Goal: Task Accomplishment & Management: Complete application form

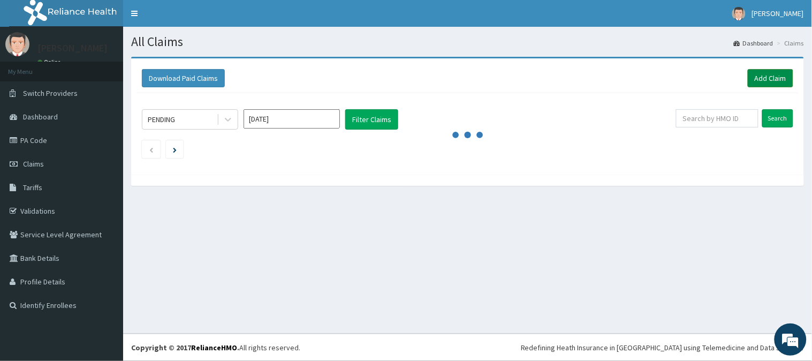
click at [761, 73] on link "Add Claim" at bounding box center [769, 78] width 45 height 18
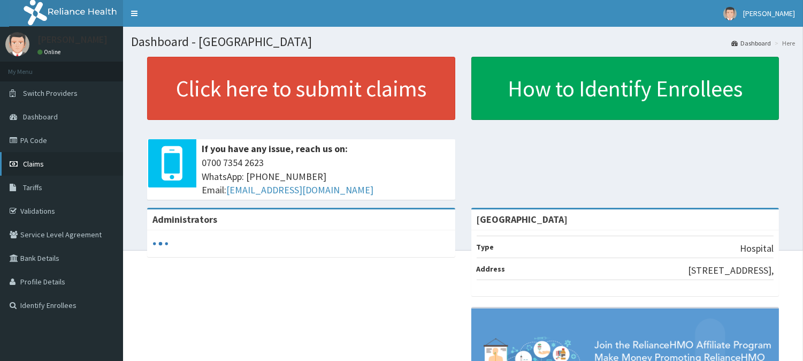
click at [104, 165] on link "Claims" at bounding box center [61, 164] width 123 height 24
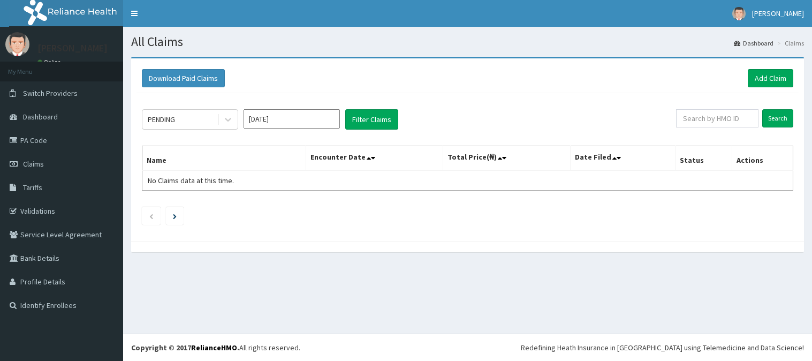
click at [776, 82] on link "Add Claim" at bounding box center [769, 78] width 45 height 18
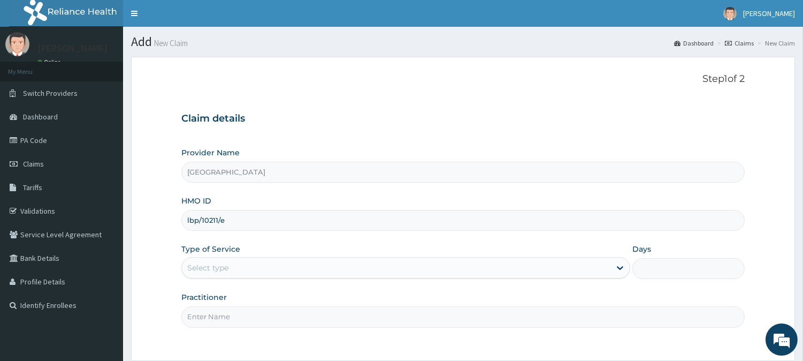
type input "lbp/10211/e"
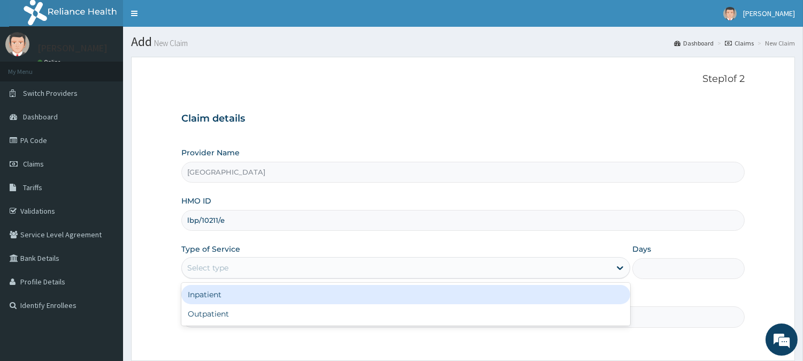
drag, startPoint x: 223, startPoint y: 268, endPoint x: 211, endPoint y: 309, distance: 42.3
click at [222, 271] on div "Select type" at bounding box center [207, 267] width 41 height 11
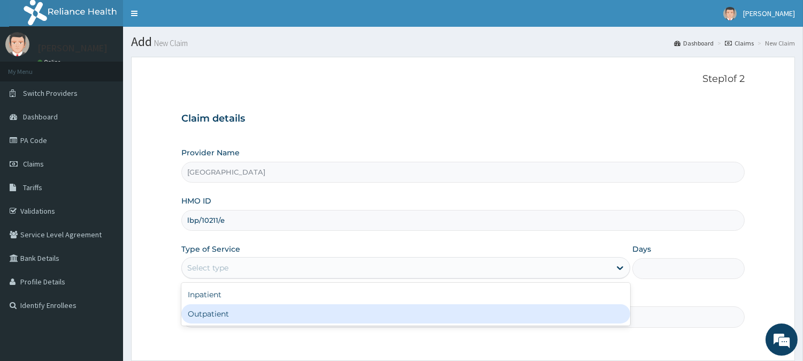
click at [210, 314] on div "Outpatient" at bounding box center [405, 313] width 449 height 19
type input "1"
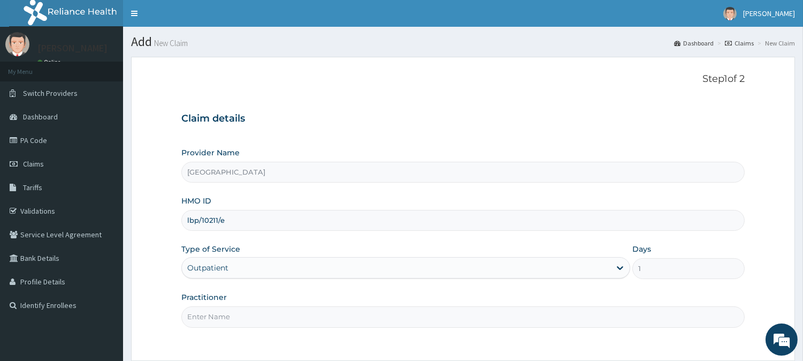
click at [209, 315] on input "Practitioner" at bounding box center [462, 316] width 563 height 21
type input "OKO ONYEDIKACHI"
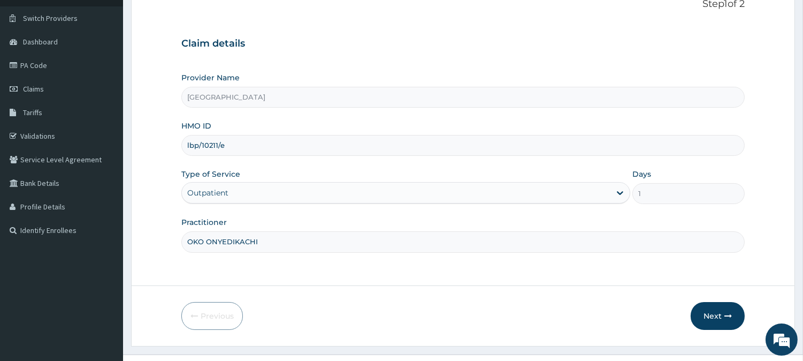
scroll to position [95, 0]
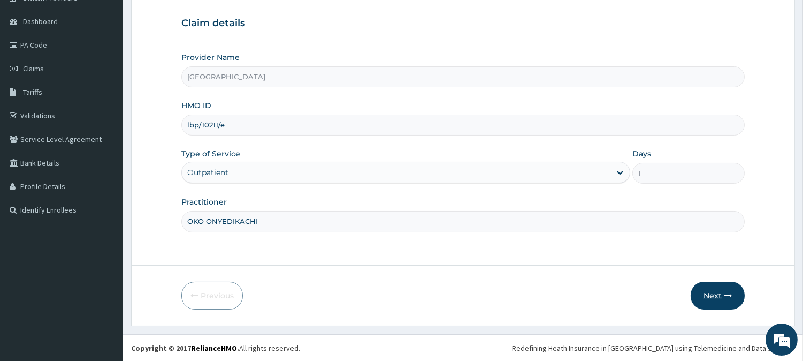
click at [710, 296] on button "Next" at bounding box center [718, 295] width 54 height 28
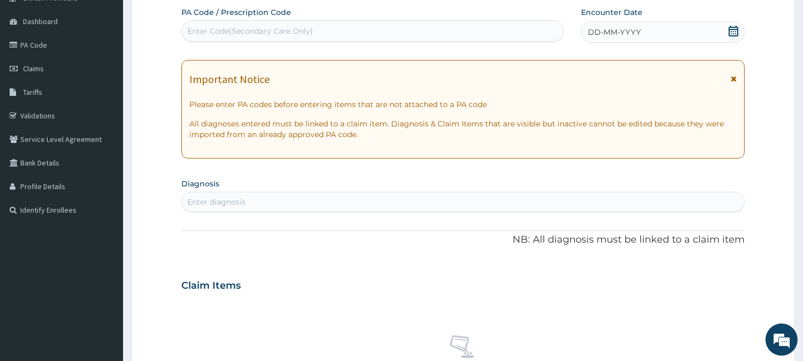
click at [601, 22] on div "DD-MM-YYYY" at bounding box center [663, 31] width 164 height 21
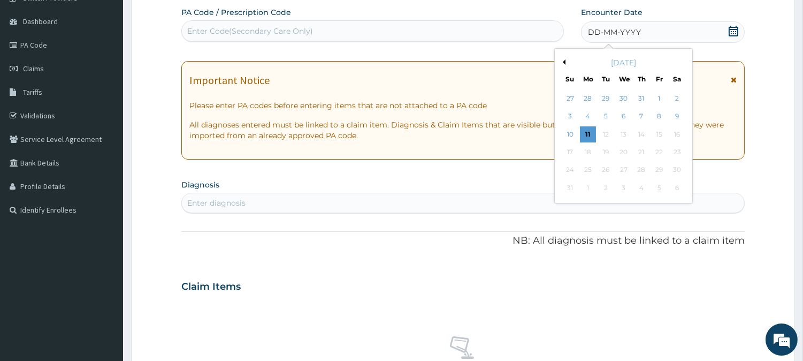
click at [564, 60] on button "Previous Month" at bounding box center [562, 61] width 5 height 5
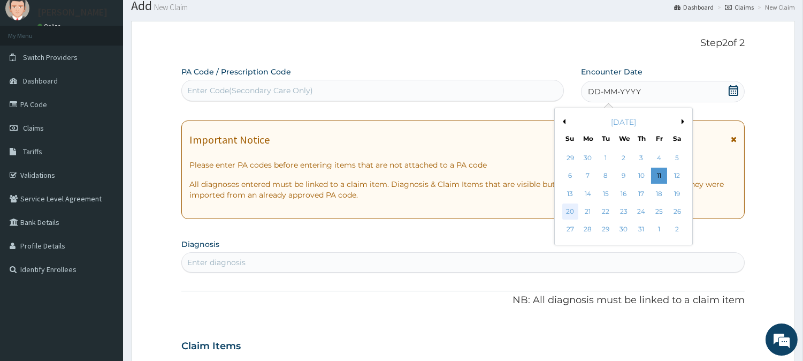
click at [568, 213] on div "20" at bounding box center [570, 211] width 16 height 16
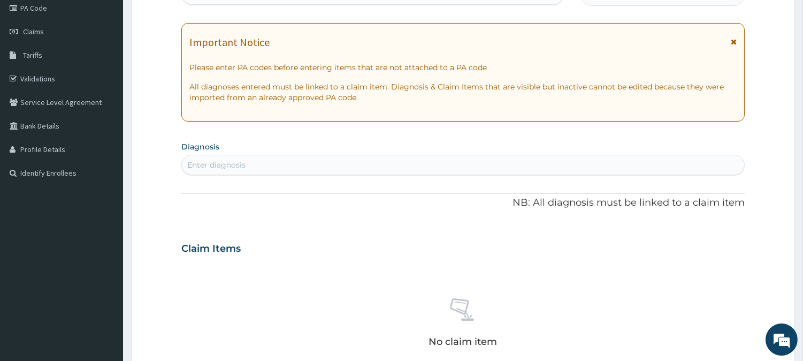
scroll to position [155, 0]
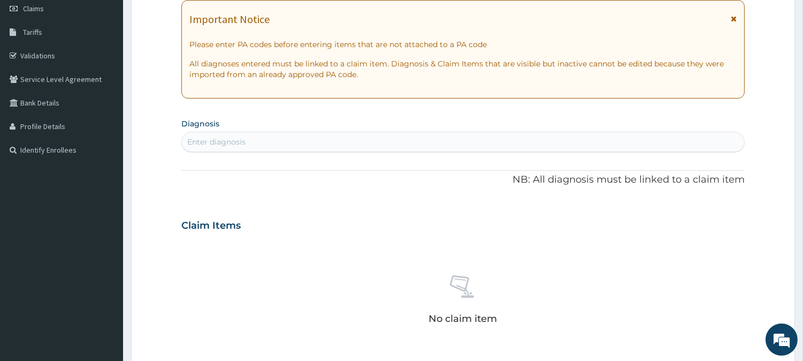
click at [418, 128] on section "Diagnosis Enter diagnosis" at bounding box center [462, 134] width 563 height 36
click at [423, 136] on div "Enter diagnosis" at bounding box center [463, 141] width 562 height 17
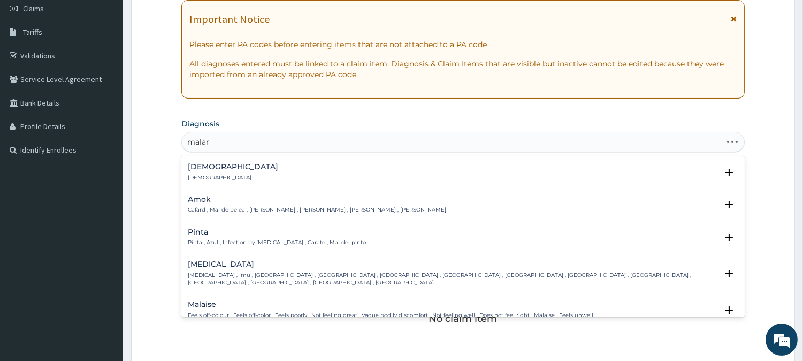
type input "malari"
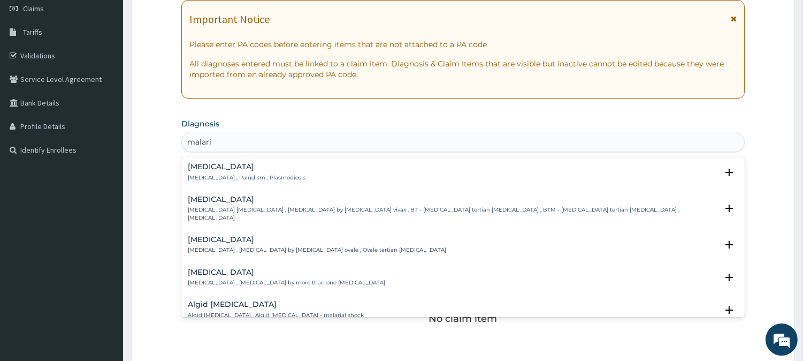
click at [261, 169] on h4 "Malaria" at bounding box center [247, 167] width 118 height 8
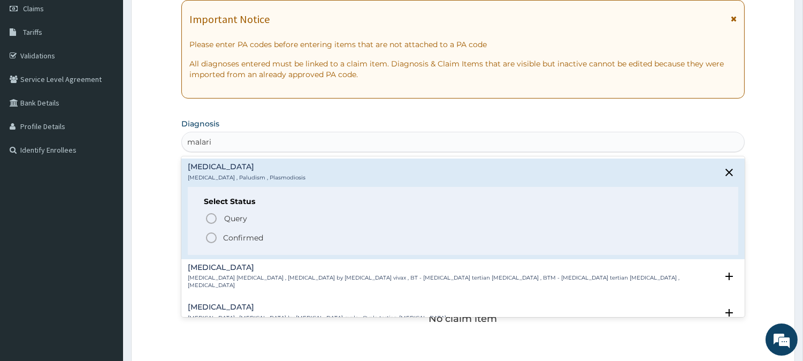
click at [250, 231] on span "Confirmed" at bounding box center [463, 237] width 517 height 13
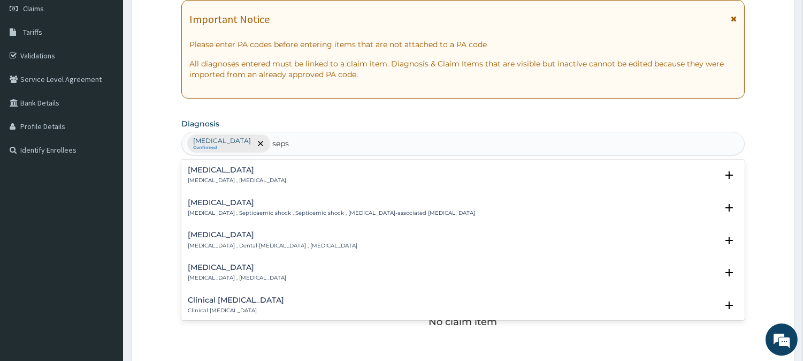
type input "sepsi"
drag, startPoint x: 236, startPoint y: 187, endPoint x: 241, endPoint y: 184, distance: 6.1
click at [240, 186] on div "Sepsis Systemic infection , Sepsis Select Status Query Query covers suspected (…" at bounding box center [463, 178] width 551 height 24
click at [243, 180] on p "Systemic infection , Sepsis" at bounding box center [237, 180] width 98 height 7
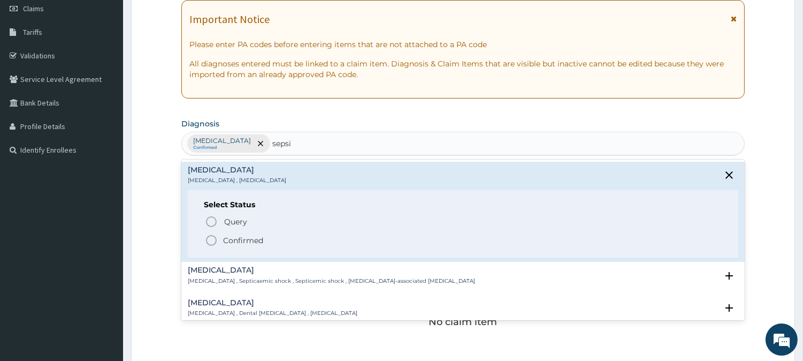
click at [216, 237] on icon "status option filled" at bounding box center [211, 240] width 13 height 13
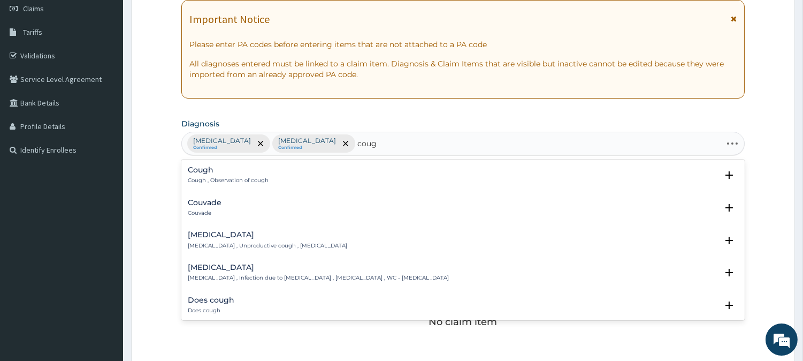
type input "cough"
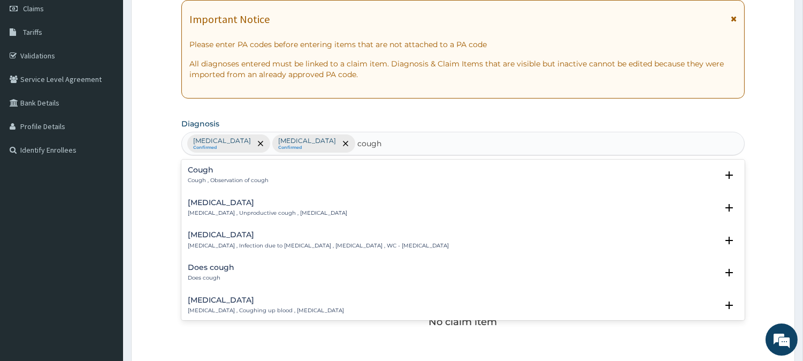
click at [231, 170] on h4 "Cough" at bounding box center [228, 170] width 81 height 8
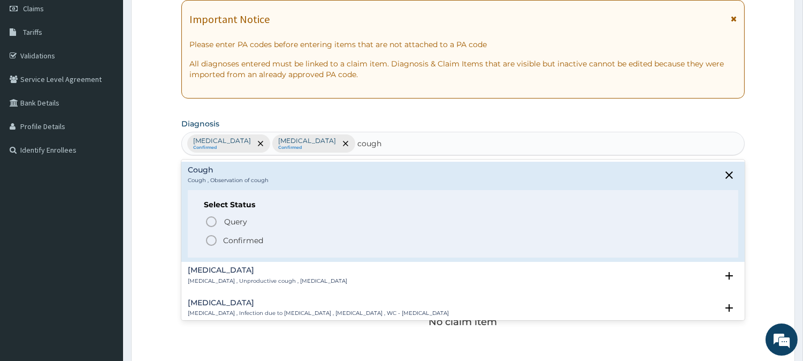
click at [214, 242] on icon "status option filled" at bounding box center [211, 240] width 13 height 13
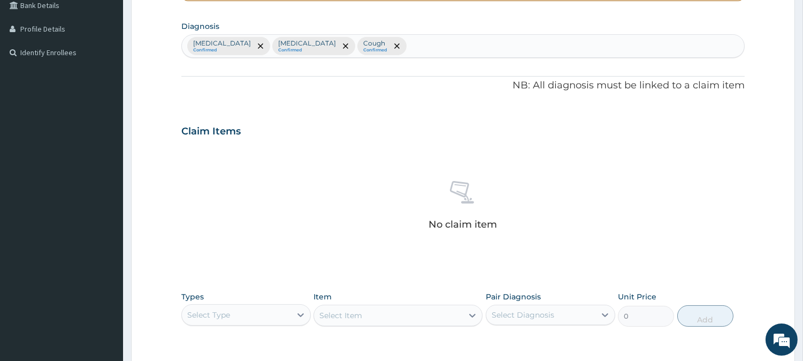
scroll to position [393, 0]
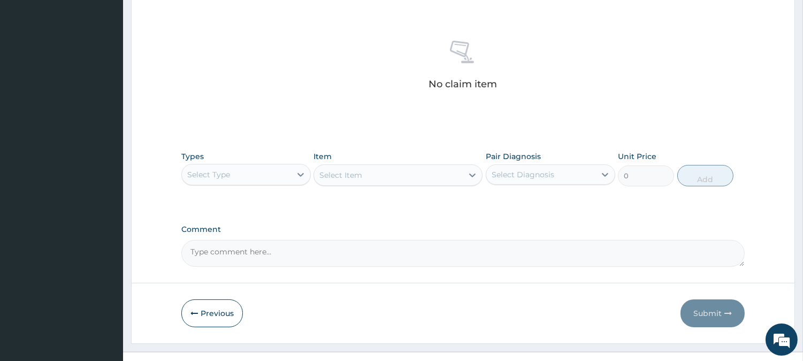
click at [236, 172] on div "Select Type" at bounding box center [236, 174] width 109 height 17
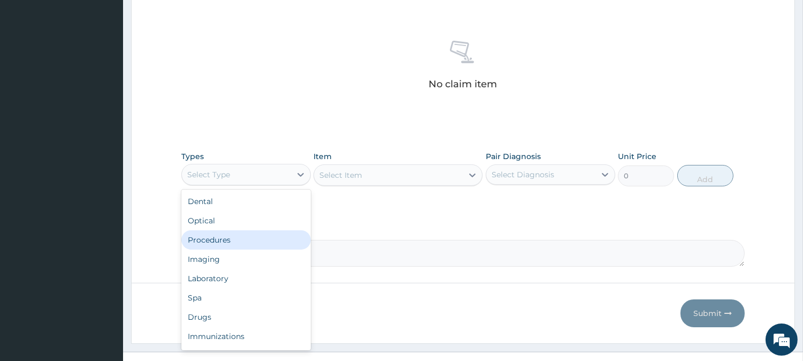
click at [218, 241] on div "Procedures" at bounding box center [245, 239] width 129 height 19
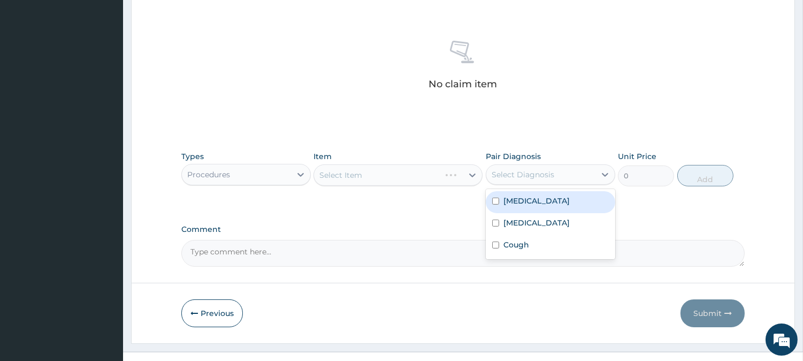
click at [529, 182] on div "Select Diagnosis" at bounding box center [540, 174] width 109 height 17
drag, startPoint x: 529, startPoint y: 200, endPoint x: 523, endPoint y: 213, distance: 14.1
click at [528, 202] on label "Malaria" at bounding box center [536, 200] width 66 height 11
checkbox input "true"
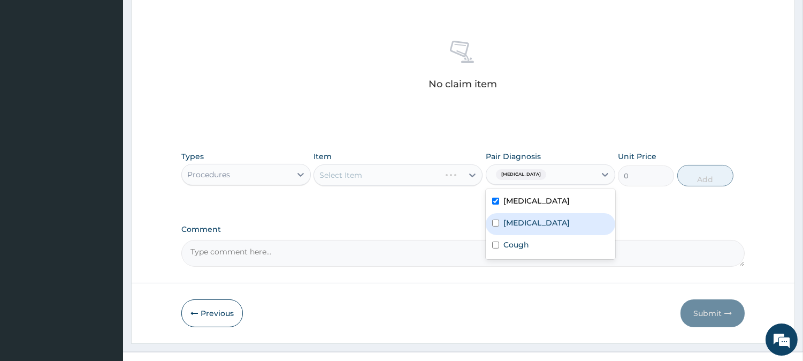
click at [523, 214] on div "Sepsis" at bounding box center [550, 224] width 129 height 22
checkbox input "true"
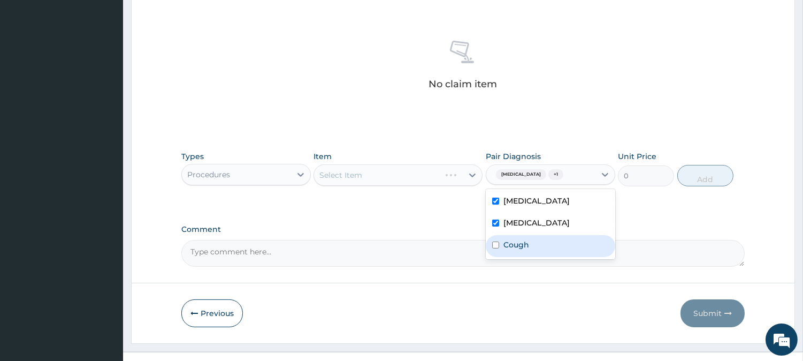
click at [514, 238] on div "Cough" at bounding box center [550, 246] width 129 height 22
checkbox input "true"
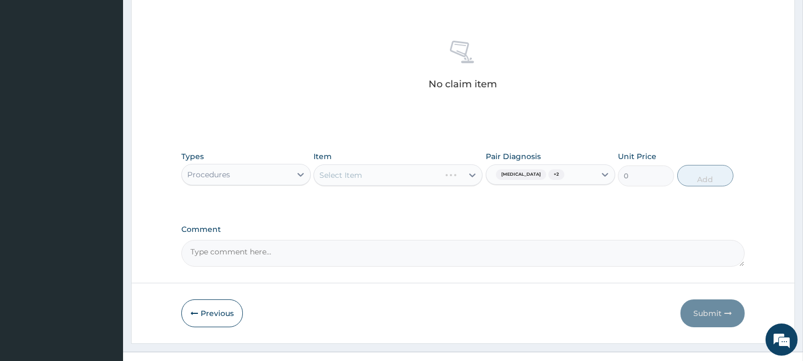
click at [443, 197] on div "Types Procedures Item Select Item Pair Diagnosis Malaria + 2 Unit Price 0 Add" at bounding box center [462, 177] width 563 height 62
click at [463, 170] on div at bounding box center [472, 174] width 19 height 19
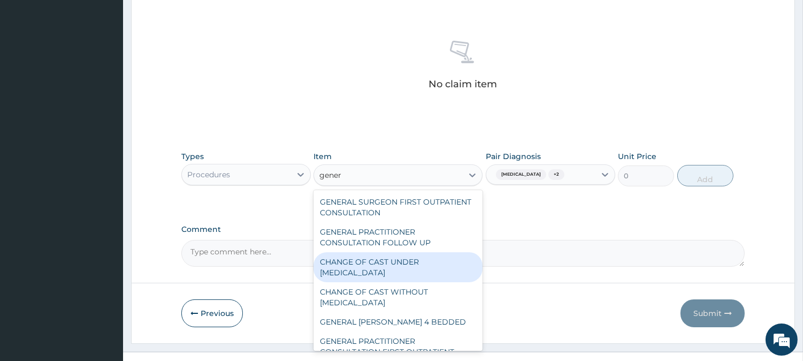
type input "genera"
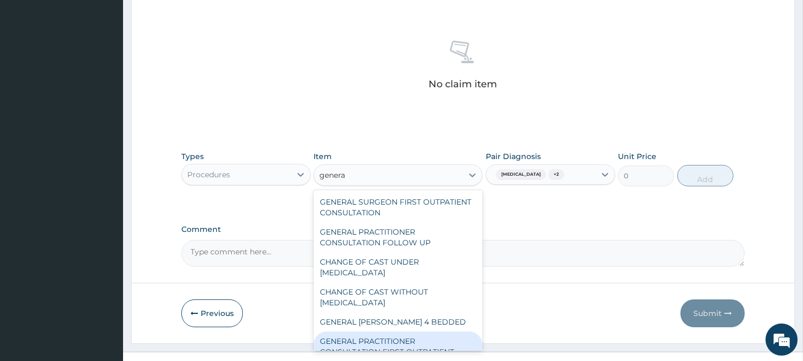
click at [353, 344] on div "GENERAL PRACTITIONER CONSULTATION FIRST OUTPATIENT CONSULTATION" at bounding box center [398, 351] width 169 height 41
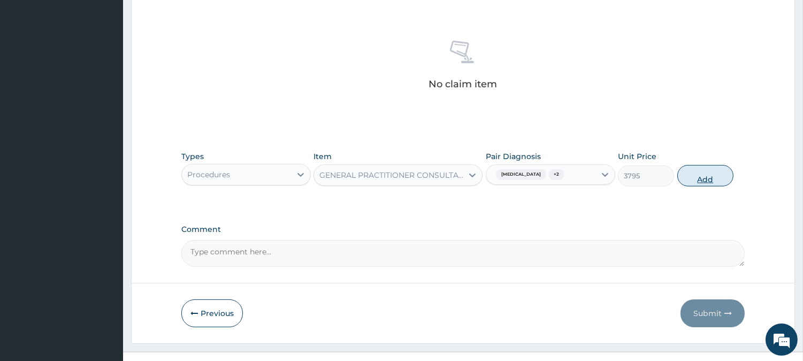
click at [698, 170] on button "Add" at bounding box center [705, 175] width 56 height 21
type input "0"
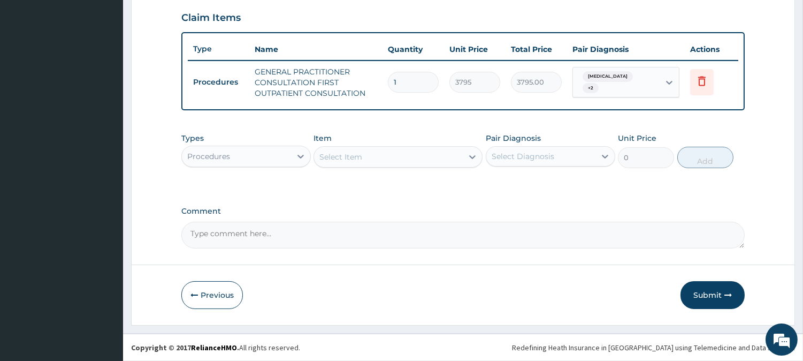
scroll to position [364, 0]
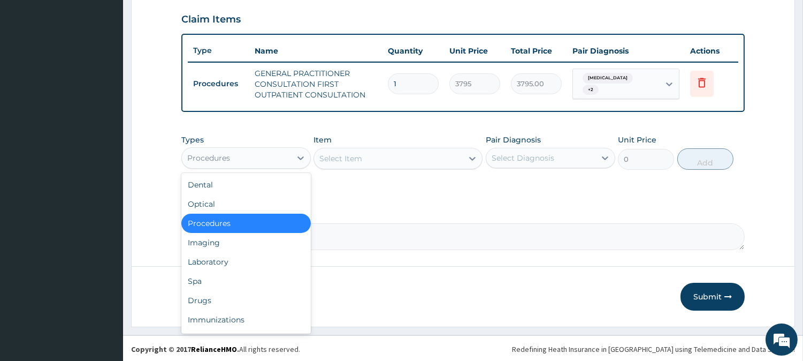
drag, startPoint x: 288, startPoint y: 157, endPoint x: 274, endPoint y: 185, distance: 30.4
click at [287, 157] on div "Procedures" at bounding box center [236, 157] width 109 height 17
drag, startPoint x: 238, startPoint y: 257, endPoint x: 244, endPoint y: 241, distance: 17.8
click at [238, 254] on div "Laboratory" at bounding box center [245, 261] width 129 height 19
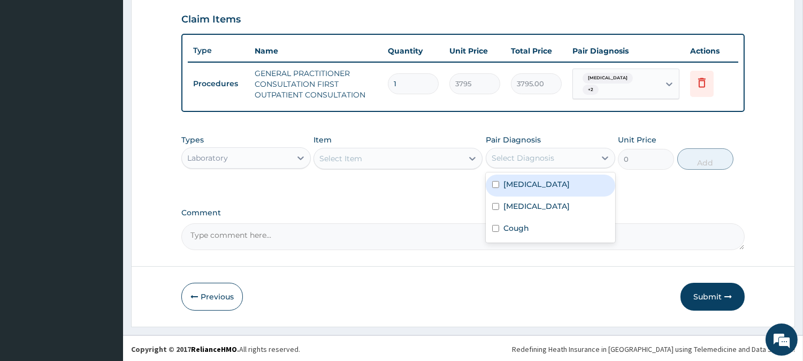
click at [492, 149] on div "Select Diagnosis" at bounding box center [540, 157] width 109 height 17
click at [514, 184] on label "Malaria" at bounding box center [536, 184] width 66 height 11
checkbox input "true"
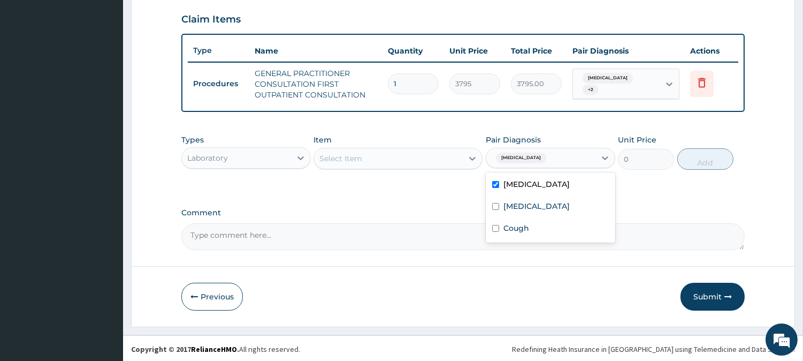
click at [412, 163] on div "Select Item" at bounding box center [398, 158] width 169 height 21
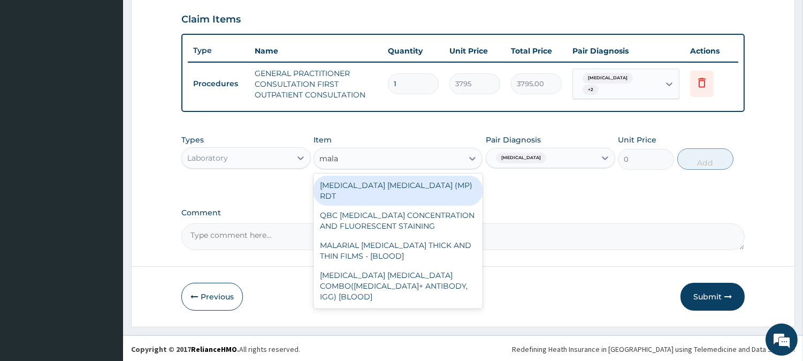
type input "malar"
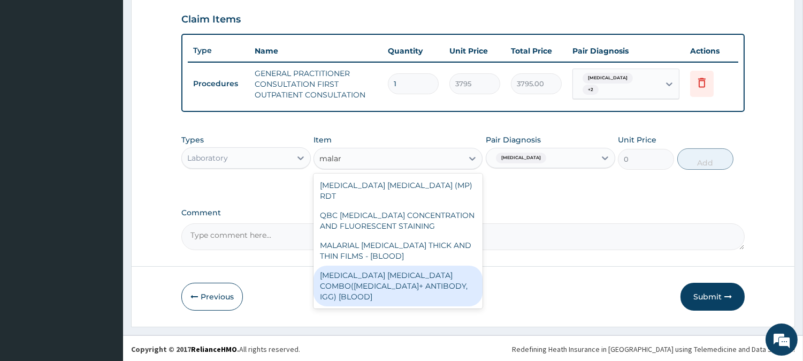
drag, startPoint x: 400, startPoint y: 266, endPoint x: 478, endPoint y: 224, distance: 89.1
click at [402, 266] on div "MALARIA PARASITE COMBO(BLOOD FILM+ ANTIBODY, IGG) [BLOOD]" at bounding box center [398, 285] width 169 height 41
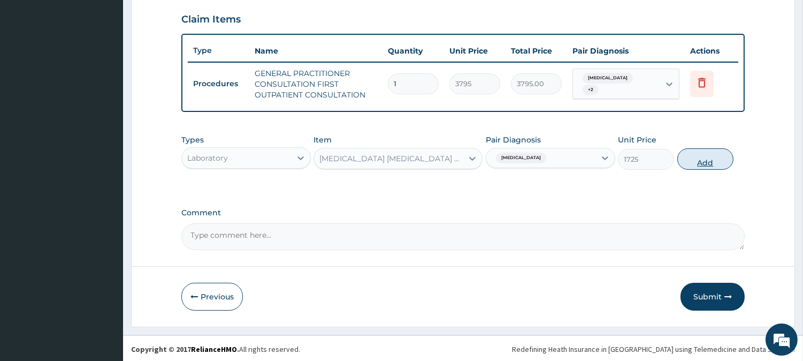
click at [721, 157] on button "Add" at bounding box center [705, 158] width 56 height 21
type input "0"
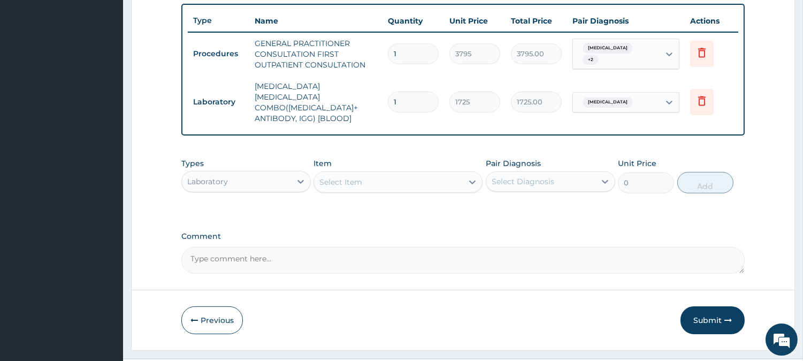
scroll to position [407, 0]
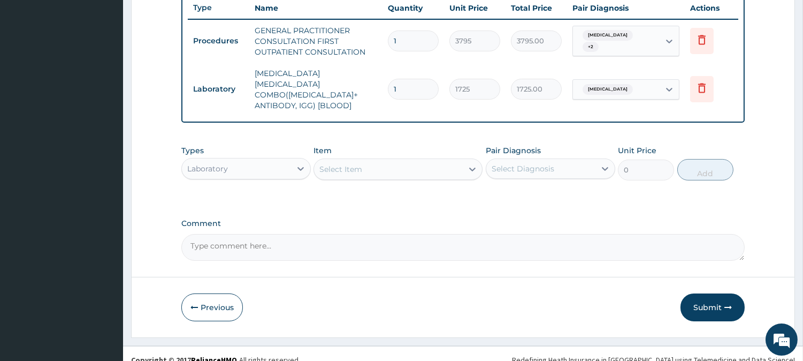
click at [427, 161] on div "Select Item" at bounding box center [388, 169] width 149 height 17
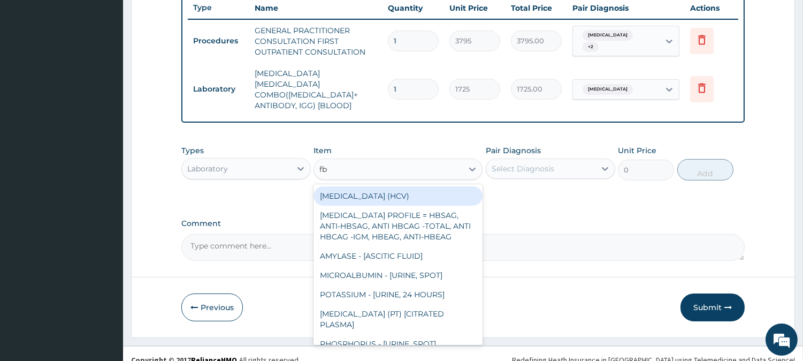
type input "fbc"
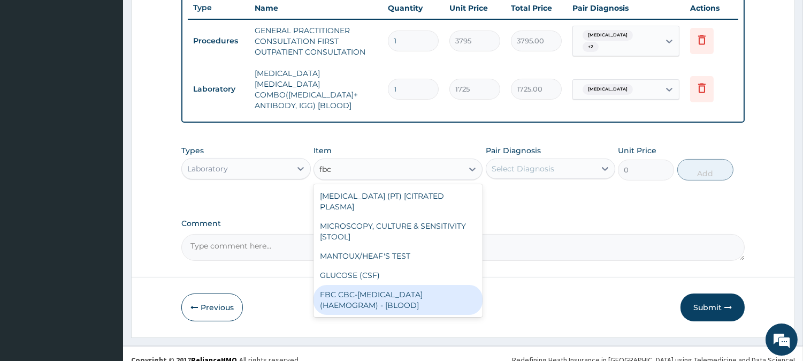
click at [431, 285] on div "FBC CBC-COMPLETE BLOOD COUNT (HAEMOGRAM) - [BLOOD]" at bounding box center [398, 300] width 169 height 30
type input "4600"
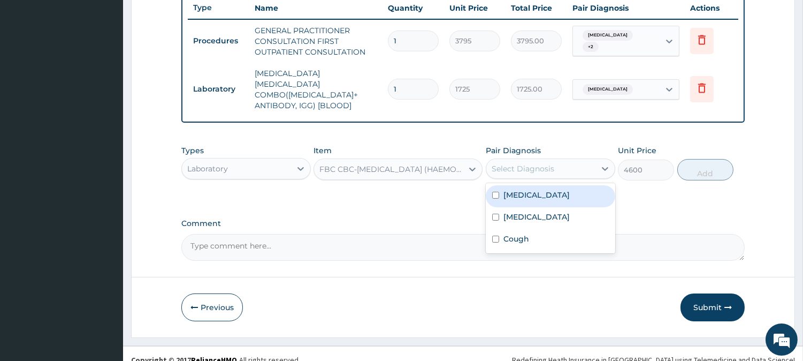
click at [565, 160] on div "Select Diagnosis" at bounding box center [540, 168] width 109 height 17
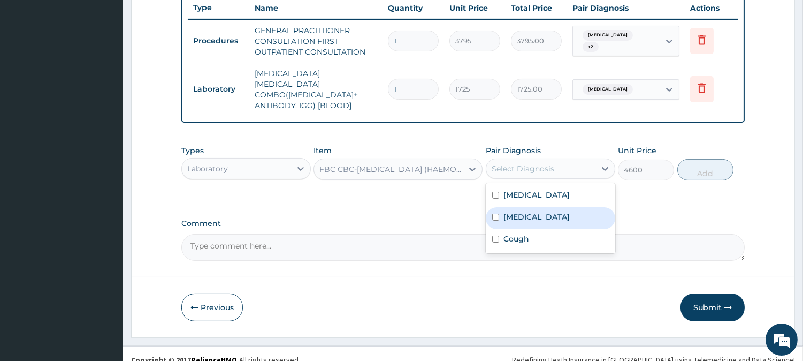
click at [553, 207] on div "Sepsis" at bounding box center [550, 218] width 129 height 22
checkbox input "true"
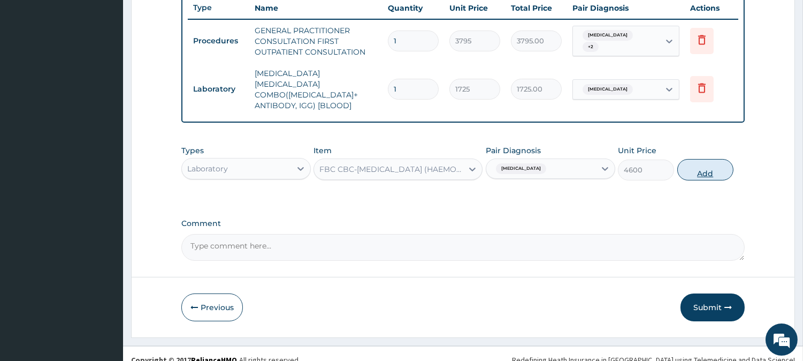
click at [712, 159] on button "Add" at bounding box center [705, 169] width 56 height 21
type input "0"
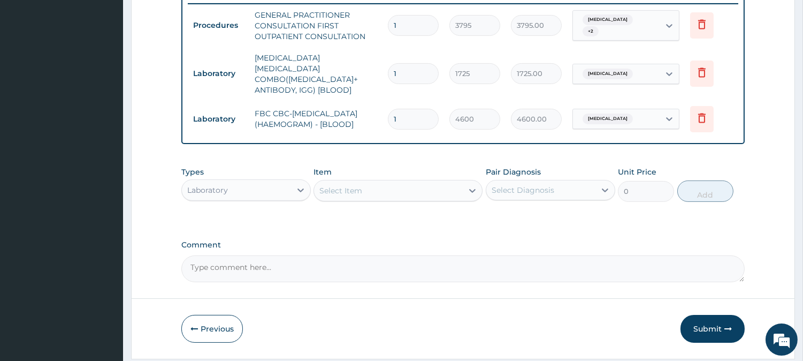
scroll to position [450, 0]
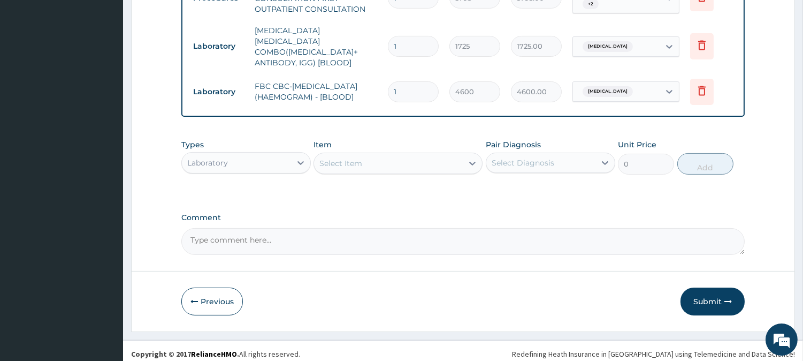
click at [461, 162] on div "Select Item" at bounding box center [388, 163] width 149 height 17
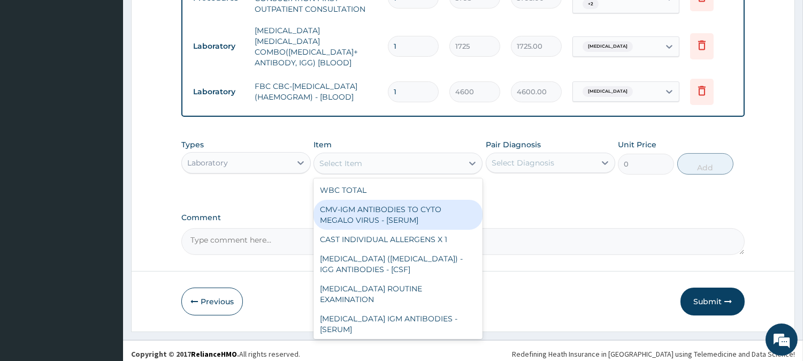
click at [273, 159] on div "Laboratory" at bounding box center [236, 162] width 109 height 17
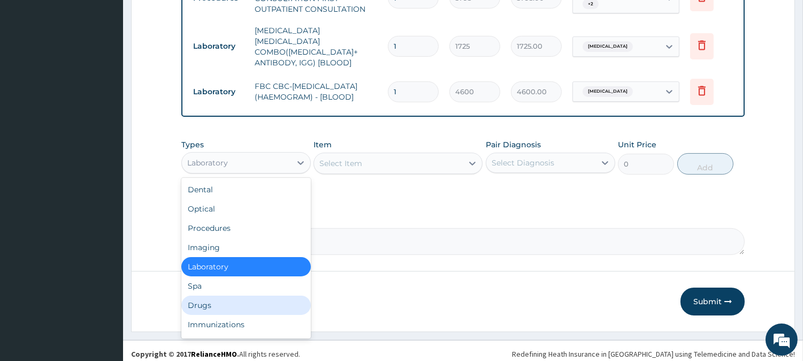
click at [227, 295] on div "Drugs" at bounding box center [245, 304] width 129 height 19
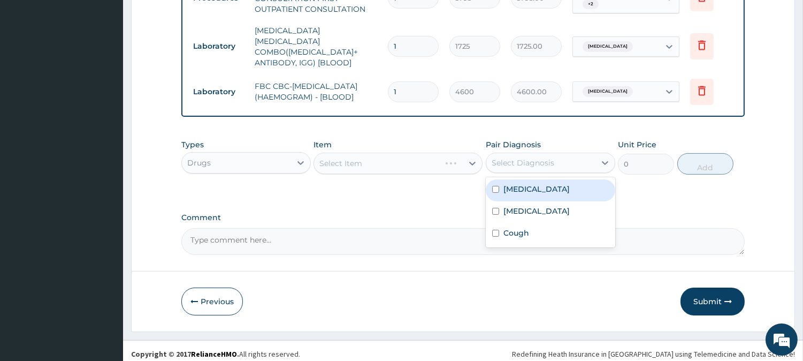
click at [504, 157] on div "Select Diagnosis" at bounding box center [523, 162] width 63 height 11
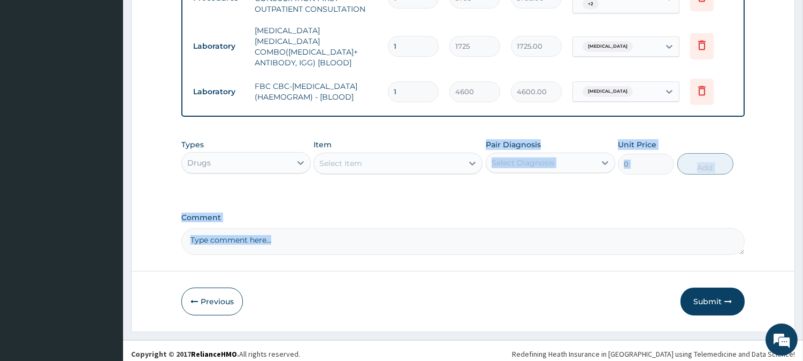
drag, startPoint x: 483, startPoint y: 190, endPoint x: 557, endPoint y: 297, distance: 130.3
click at [572, 213] on label "Comment" at bounding box center [462, 217] width 563 height 9
click at [572, 228] on textarea "Comment" at bounding box center [462, 241] width 563 height 27
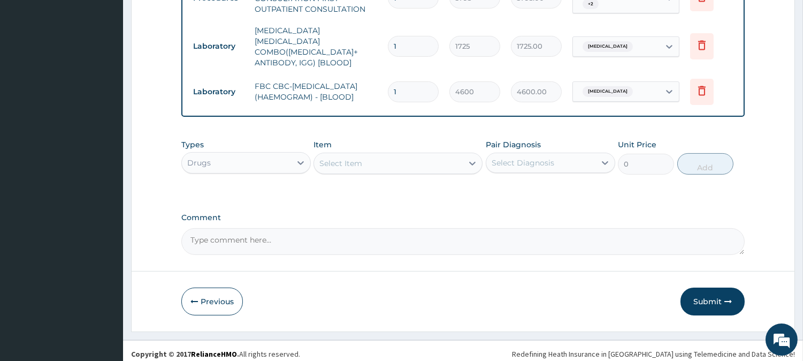
click at [452, 156] on div "Select Item" at bounding box center [388, 163] width 149 height 17
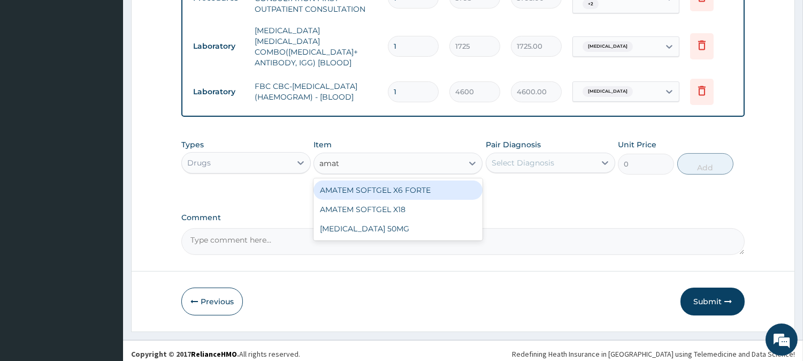
type input "amate"
click at [430, 184] on div "AMATEM SOFTGEL X6 FORTE" at bounding box center [398, 189] width 169 height 19
type input "506"
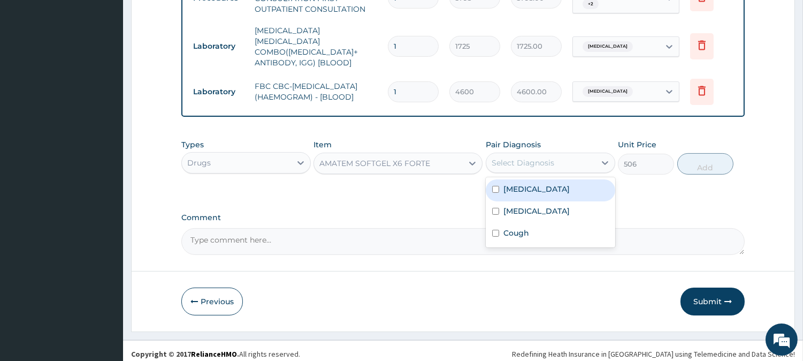
click at [552, 154] on div "Select Diagnosis" at bounding box center [540, 162] width 109 height 17
drag, startPoint x: 553, startPoint y: 189, endPoint x: 672, endPoint y: 166, distance: 121.6
click at [568, 192] on div "Malaria" at bounding box center [550, 190] width 129 height 22
checkbox input "true"
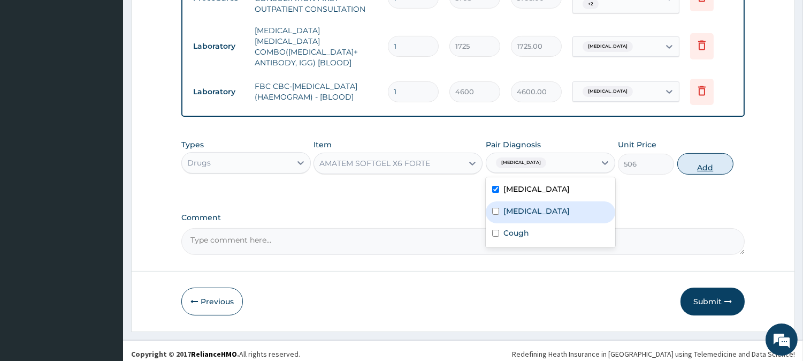
click at [701, 156] on button "Add" at bounding box center [705, 163] width 56 height 21
type input "0"
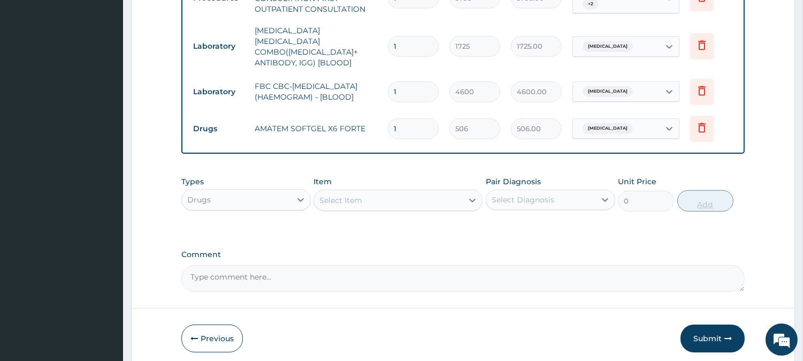
type input "0.00"
type input "6"
type input "3036.00"
type input "6"
click at [439, 194] on div "Select Item" at bounding box center [388, 200] width 149 height 17
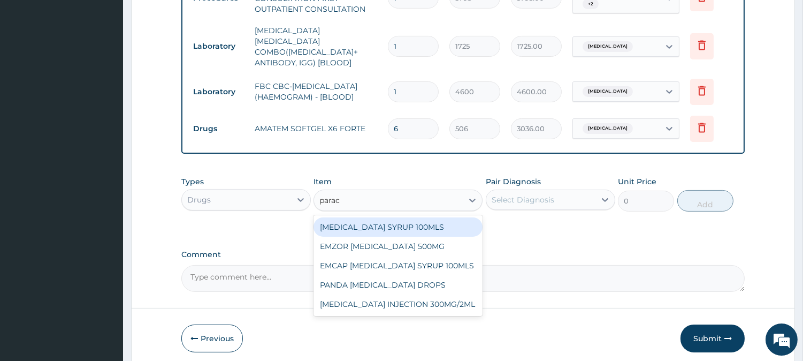
type input "parace"
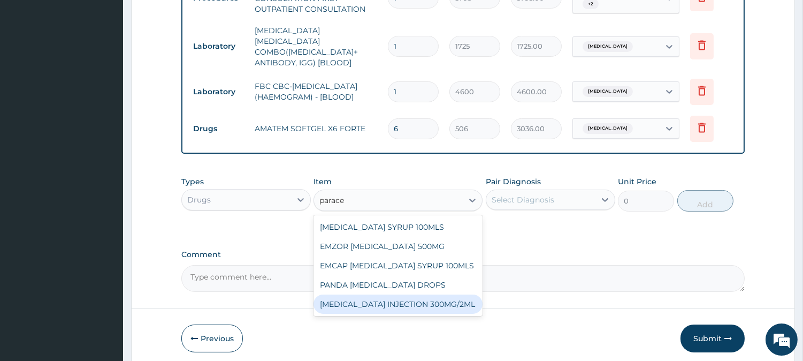
drag, startPoint x: 448, startPoint y: 300, endPoint x: 454, endPoint y: 287, distance: 13.4
click at [452, 298] on div "PARACETAMOL INJECTION 300MG/2ML" at bounding box center [398, 303] width 169 height 19
type input "278.3"
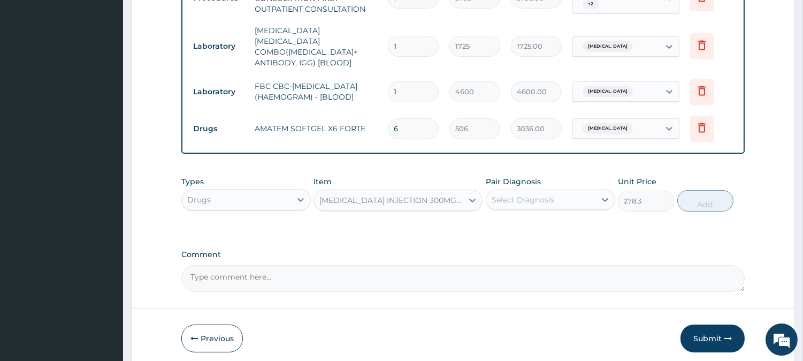
click at [520, 191] on div "Select Diagnosis" at bounding box center [540, 199] width 109 height 17
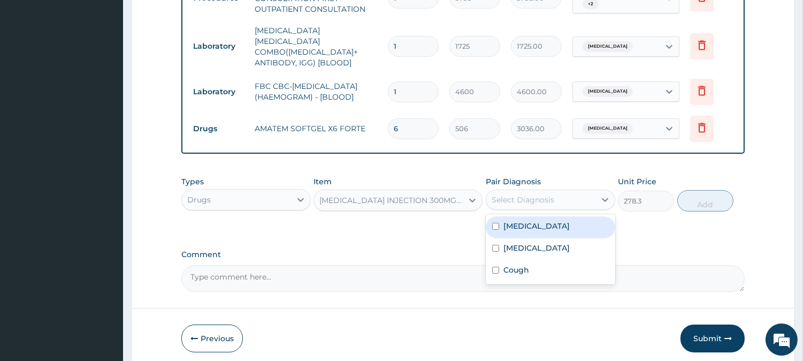
click at [536, 227] on div "Malaria" at bounding box center [550, 227] width 129 height 22
checkbox input "true"
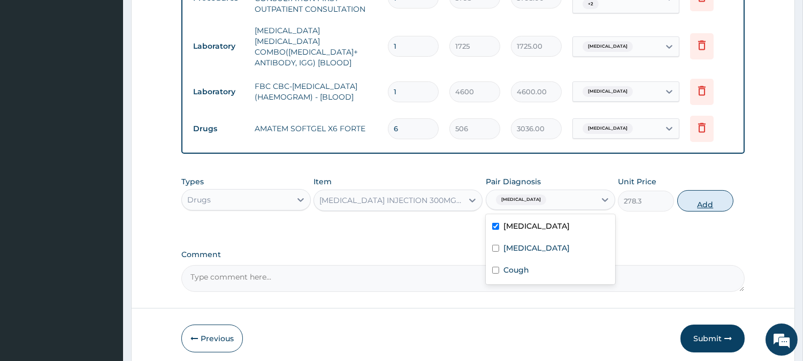
click at [689, 195] on button "Add" at bounding box center [705, 200] width 56 height 21
type input "0"
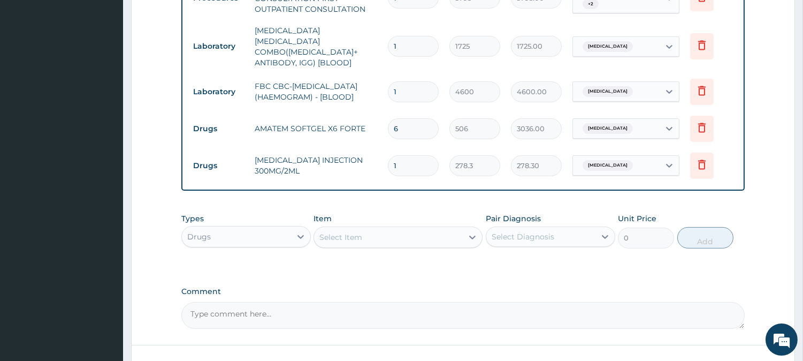
type input "0.00"
type input "6"
type input "1669.80"
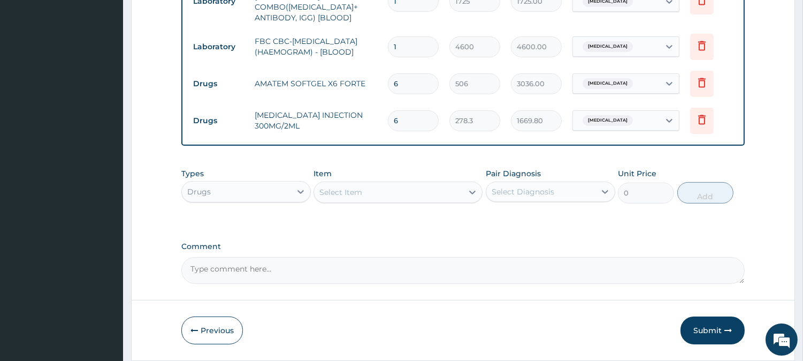
scroll to position [524, 0]
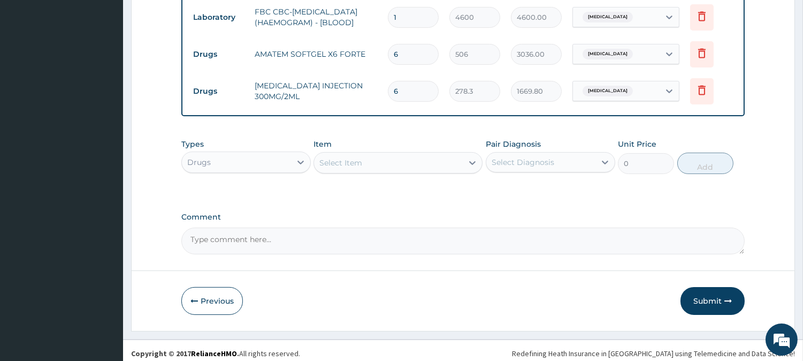
type input "6"
click at [448, 165] on div "Select Item" at bounding box center [388, 162] width 149 height 17
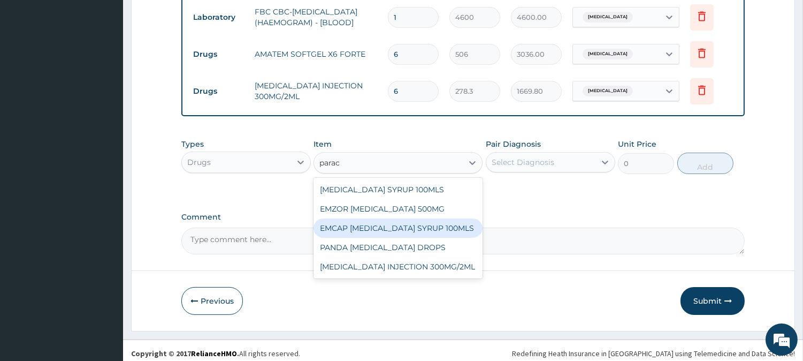
type input "parace"
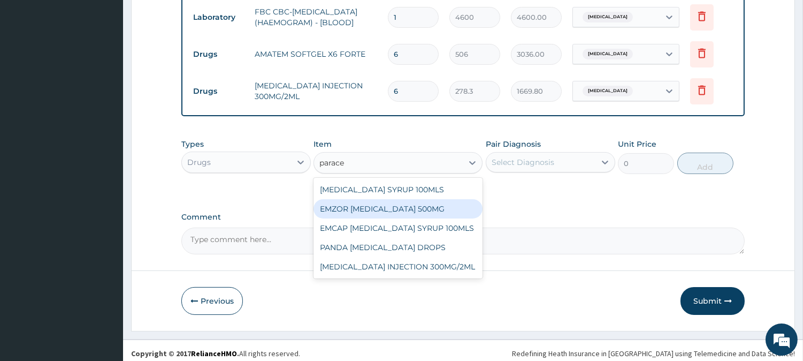
click at [447, 202] on div "EMZOR PARACETAMOL 500MG" at bounding box center [398, 208] width 169 height 19
type input "25.3"
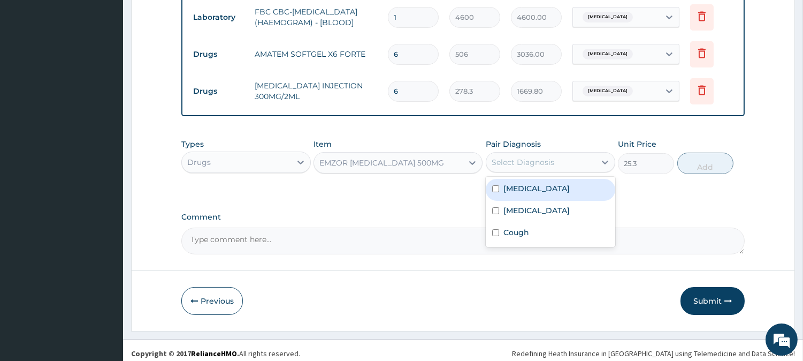
click at [511, 157] on div "Select Diagnosis" at bounding box center [523, 162] width 63 height 11
click at [553, 188] on div "Malaria" at bounding box center [550, 190] width 129 height 22
checkbox input "true"
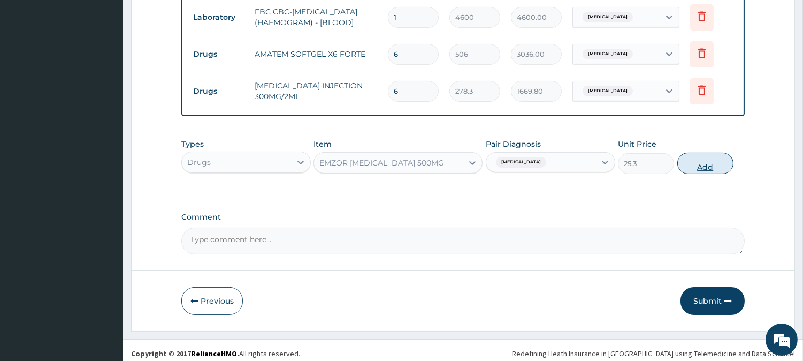
click at [701, 158] on button "Add" at bounding box center [705, 162] width 56 height 21
type input "0"
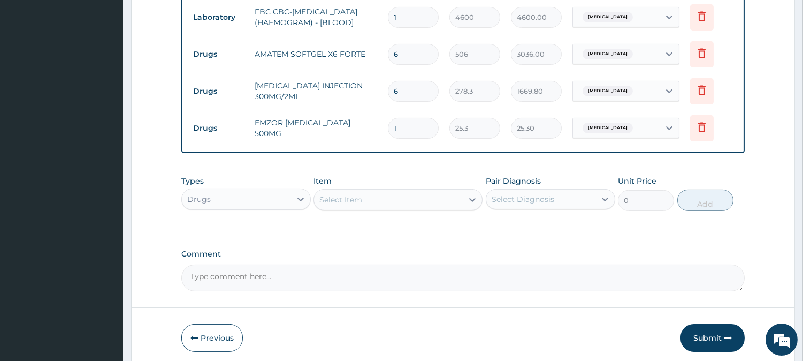
type input "18"
type input "455.40"
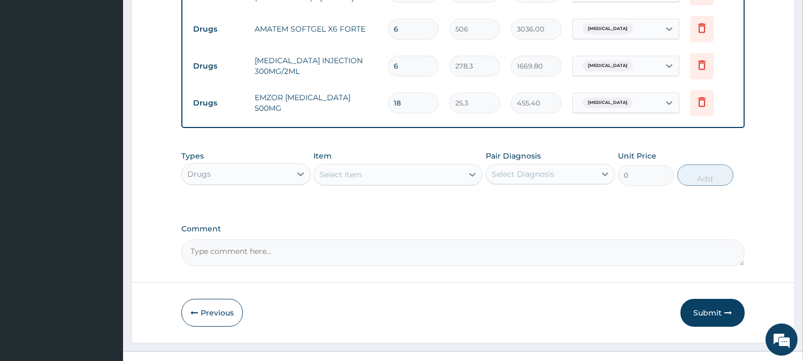
scroll to position [562, 0]
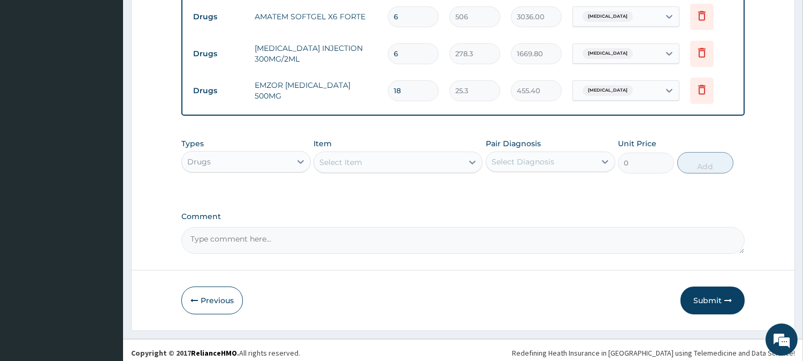
type input "18"
click at [439, 156] on div "Select Item" at bounding box center [388, 162] width 149 height 17
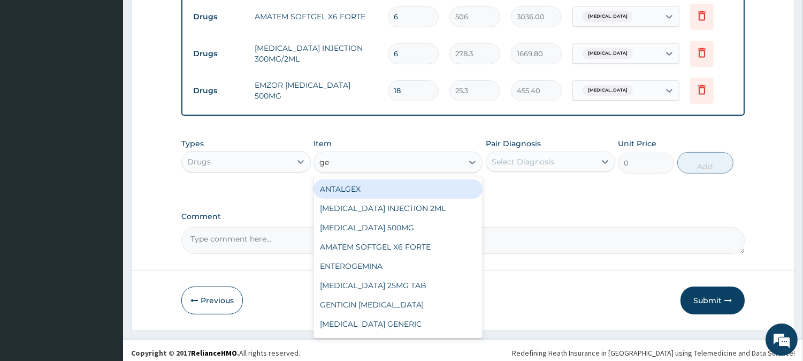
type input "gen"
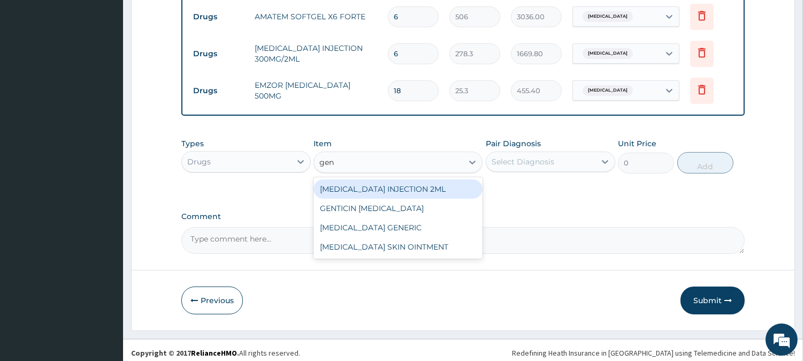
click at [450, 179] on div "GENTAMICIN INJECTION 2ML" at bounding box center [398, 188] width 169 height 19
type input "354.2"
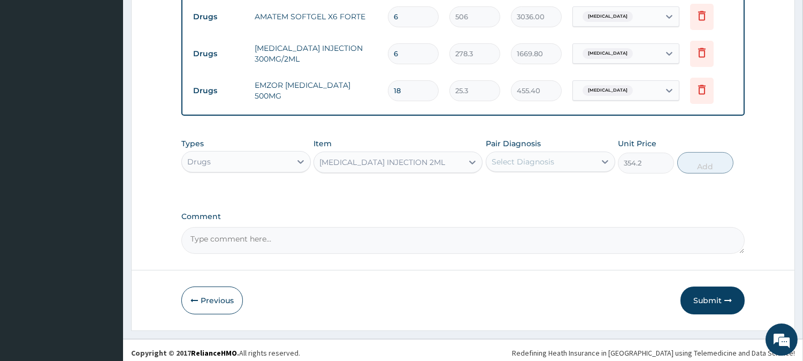
click at [522, 151] on div "Select Diagnosis" at bounding box center [550, 161] width 129 height 20
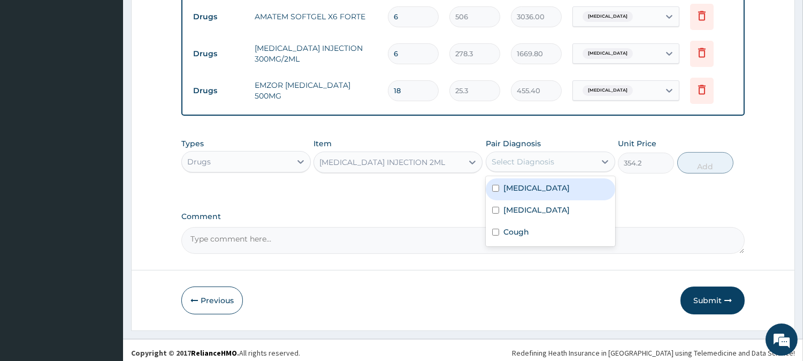
click at [532, 183] on div "Malaria" at bounding box center [550, 189] width 129 height 22
checkbox input "true"
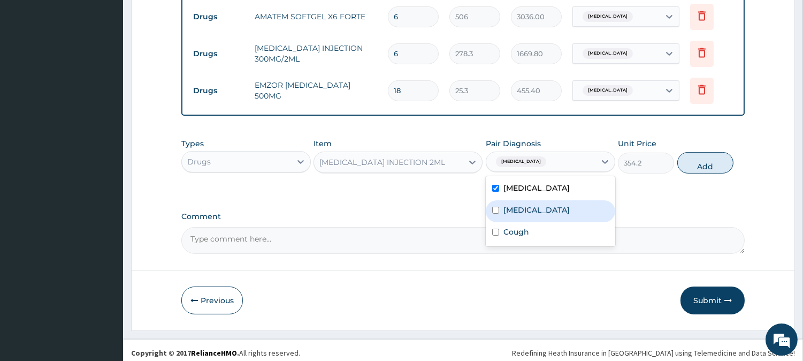
click at [536, 209] on div "Sepsis" at bounding box center [550, 211] width 129 height 22
checkbox input "true"
click at [539, 187] on div "Malaria" at bounding box center [550, 189] width 129 height 22
checkbox input "false"
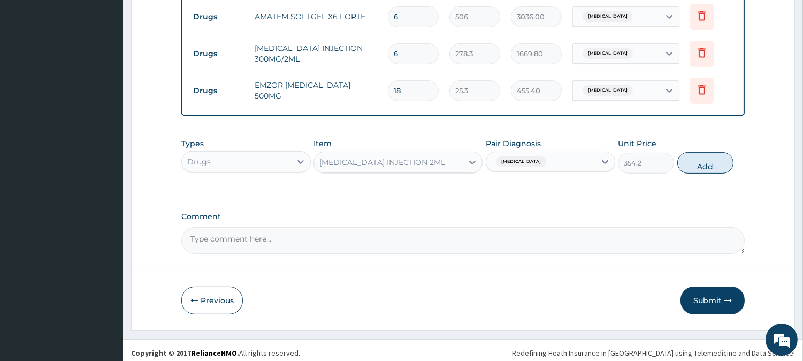
click at [696, 146] on div "Types Drugs Item GENTAMICIN INJECTION 2ML Pair Diagnosis Sepsis Unit Price 354.…" at bounding box center [462, 156] width 563 height 46
click at [704, 152] on button "Add" at bounding box center [705, 162] width 56 height 21
type input "0"
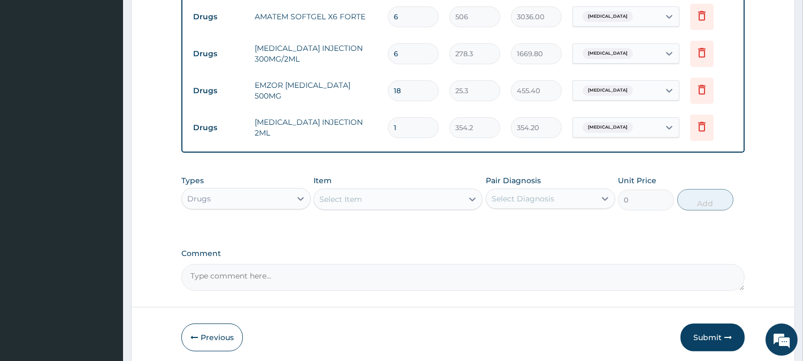
type input "10"
type input "3542.00"
type input "10"
click at [425, 192] on div "Select Item" at bounding box center [388, 198] width 149 height 17
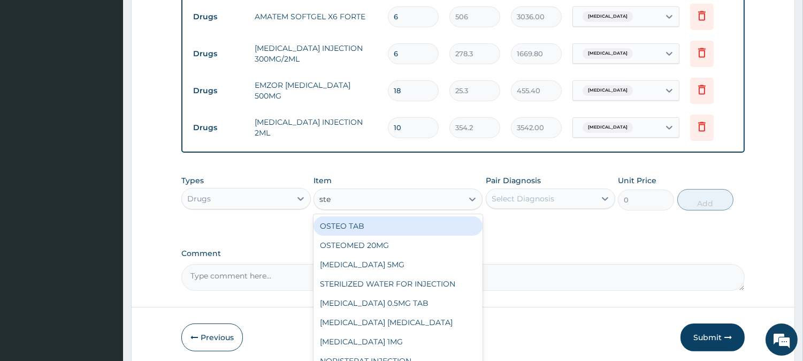
type input "ster"
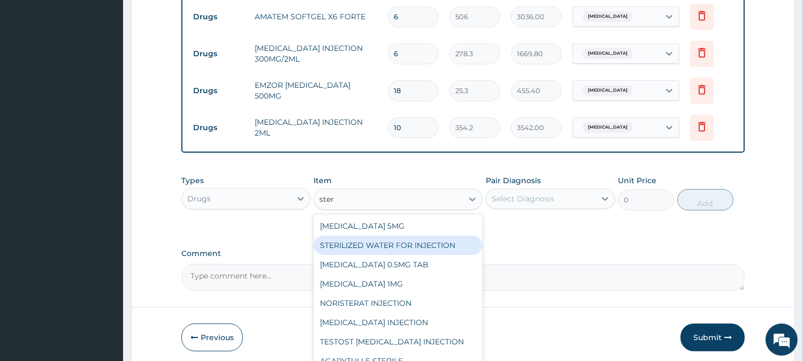
click at [429, 235] on div "STERILIZED WATER FOR INJECTION" at bounding box center [398, 244] width 169 height 19
type input "151.8"
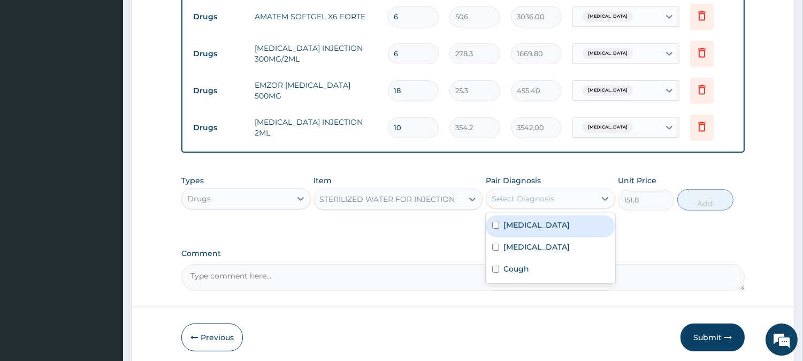
drag, startPoint x: 503, startPoint y: 195, endPoint x: 503, endPoint y: 205, distance: 10.2
click at [504, 194] on div "Select Diagnosis" at bounding box center [523, 198] width 63 height 11
click at [507, 225] on label "Malaria" at bounding box center [536, 224] width 66 height 11
checkbox input "true"
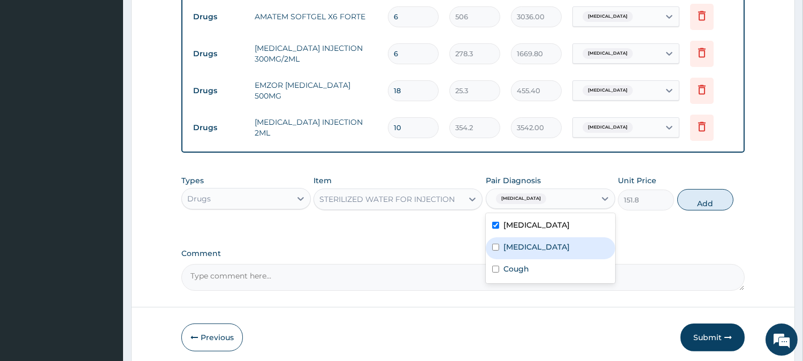
click at [516, 237] on div "Sepsis" at bounding box center [550, 248] width 129 height 22
checkbox input "true"
click at [516, 221] on label "Malaria" at bounding box center [536, 224] width 66 height 11
checkbox input "false"
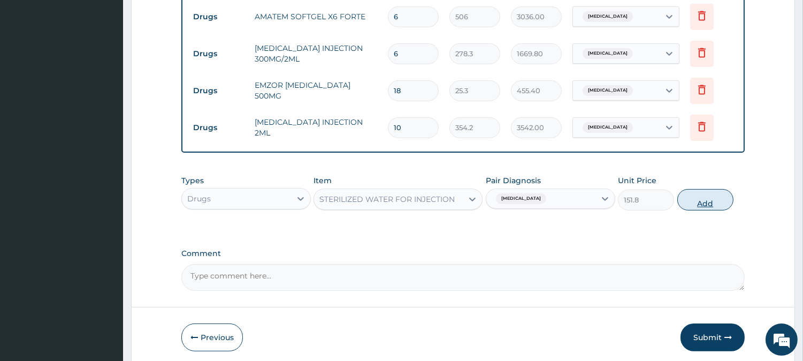
click at [698, 194] on button "Add" at bounding box center [705, 199] width 56 height 21
type input "0"
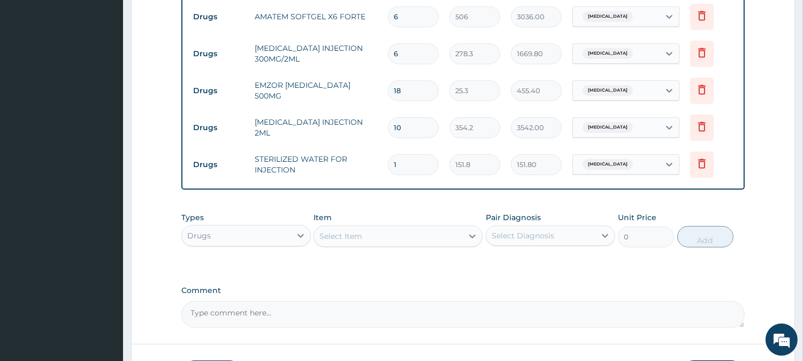
type input "0.00"
type input "5"
type input "759.00"
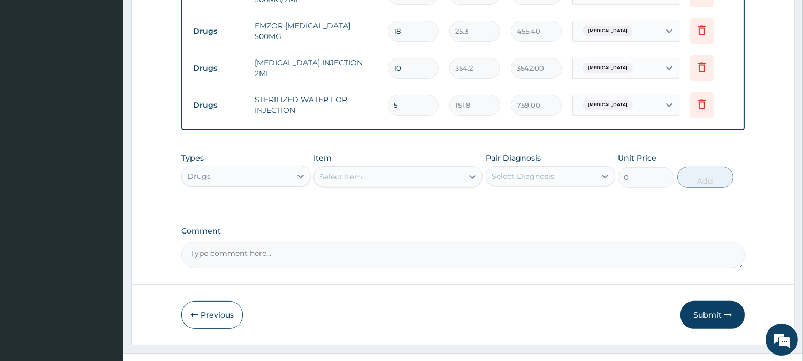
type input "5"
click at [452, 175] on div "Select Item" at bounding box center [388, 176] width 149 height 17
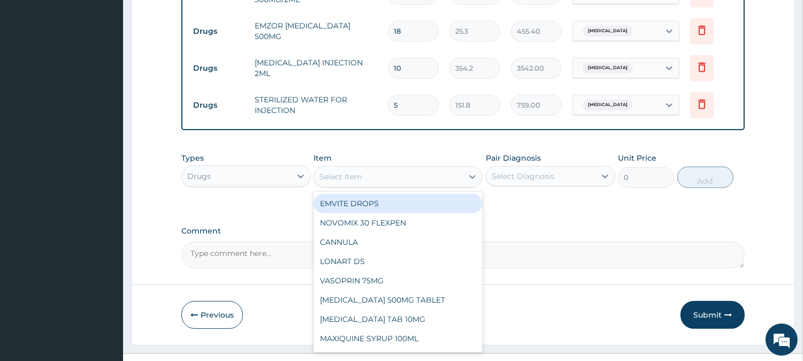
type input "c"
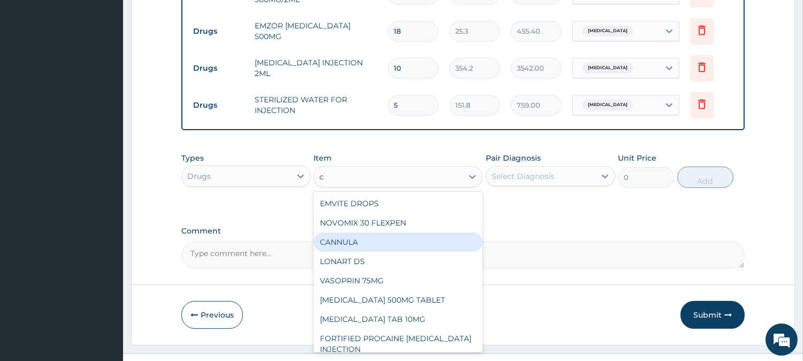
click at [422, 232] on div "CANNULA" at bounding box center [398, 241] width 169 height 19
type input "253"
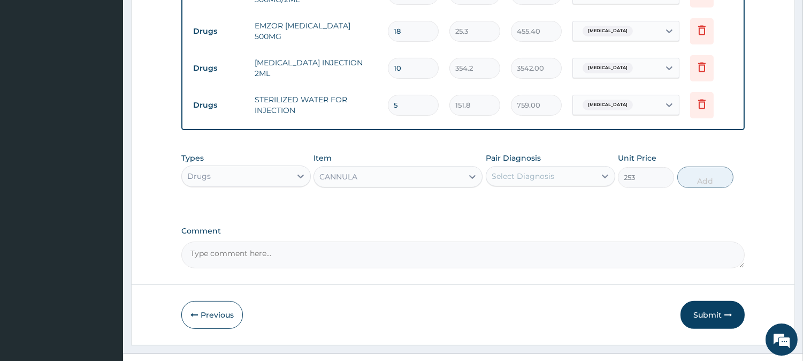
click at [554, 172] on div "Select Diagnosis" at bounding box center [540, 175] width 109 height 17
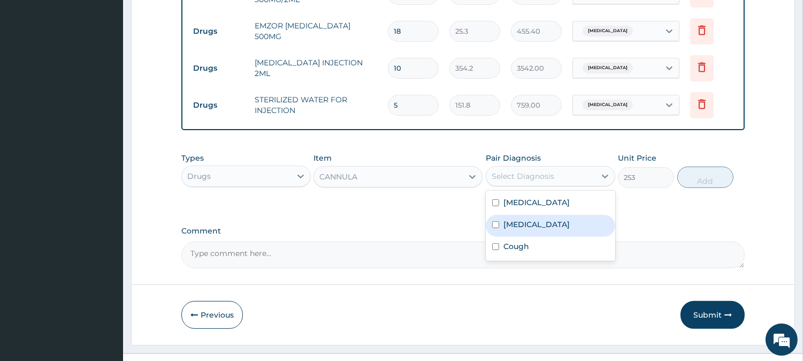
drag, startPoint x: 541, startPoint y: 216, endPoint x: 589, endPoint y: 198, distance: 51.0
click at [541, 216] on div "Sepsis" at bounding box center [550, 226] width 129 height 22
checkbox input "true"
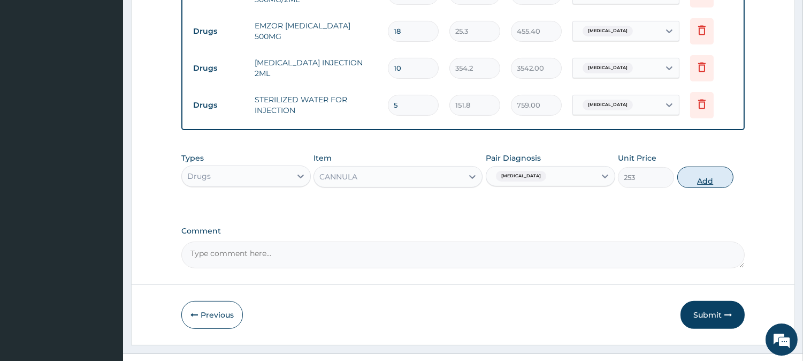
click at [685, 173] on button "Add" at bounding box center [705, 176] width 56 height 21
type input "0"
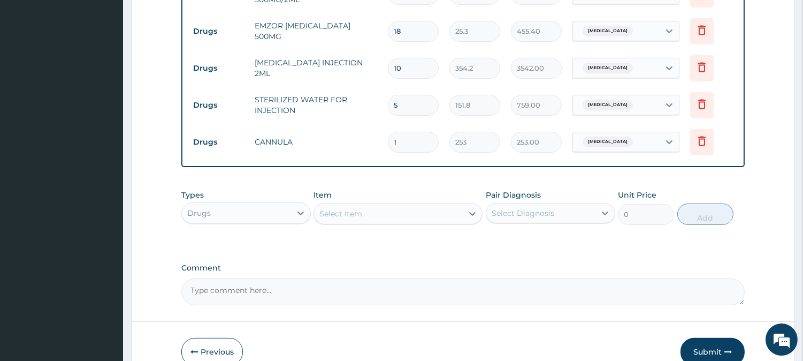
type input "0.00"
type input "2"
type input "506.00"
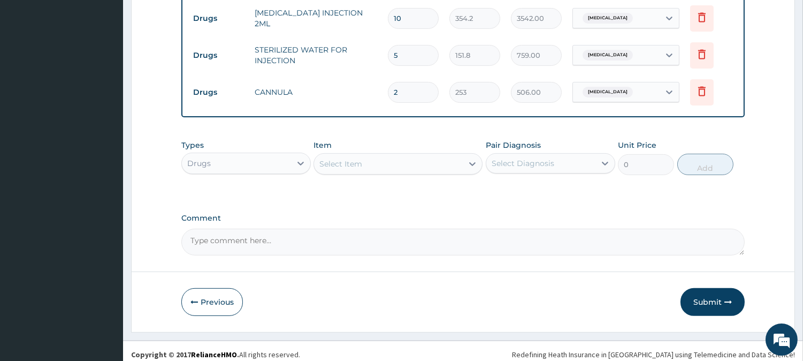
scroll to position [673, 0]
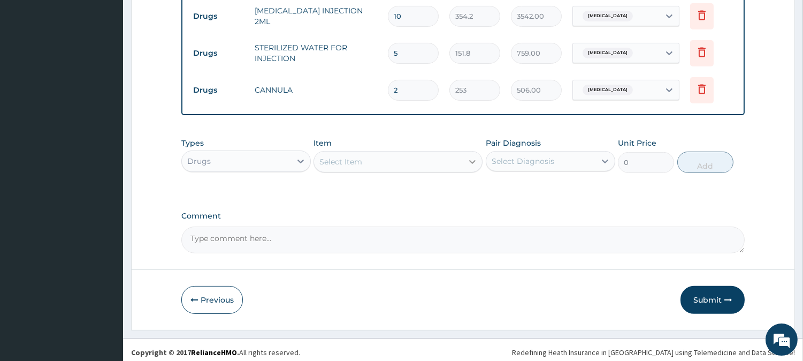
type input "2"
click at [463, 152] on div at bounding box center [472, 161] width 19 height 19
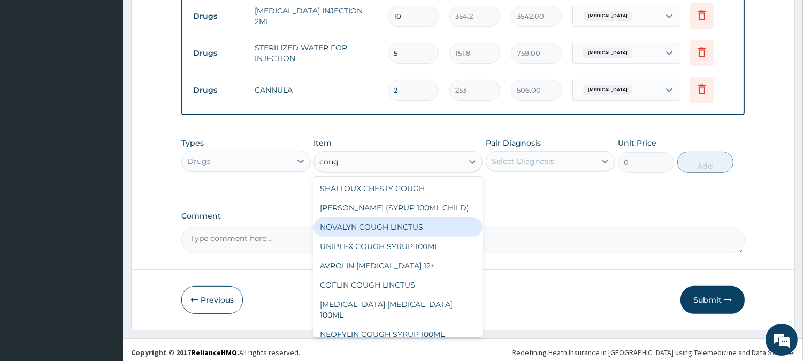
type input "cough"
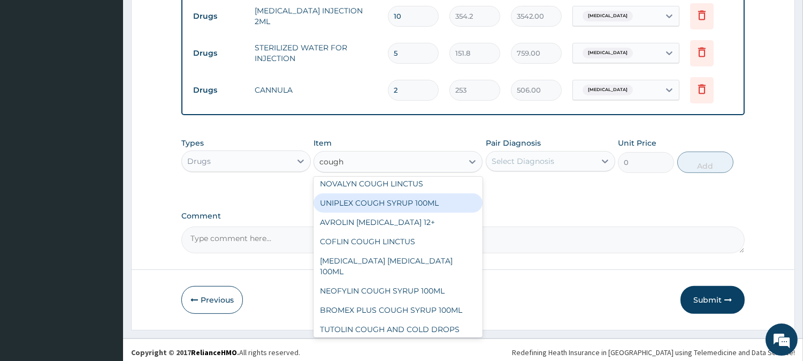
scroll to position [59, 0]
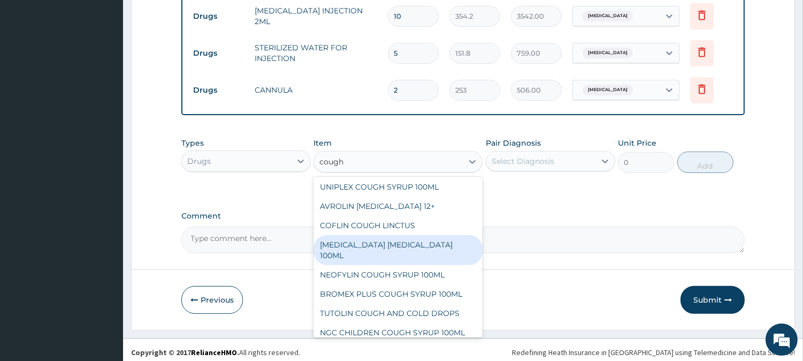
click at [419, 244] on div "BENYLIN DRY COUGH 100ML" at bounding box center [398, 250] width 169 height 30
type input "1897.5"
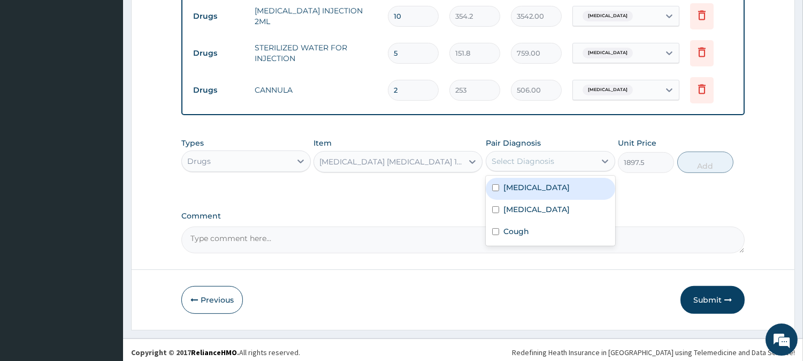
click at [550, 156] on div "Select Diagnosis" at bounding box center [523, 161] width 63 height 11
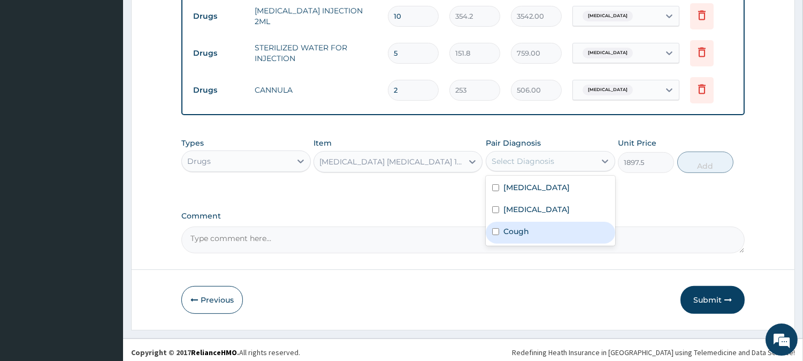
click at [553, 230] on div "Cough" at bounding box center [550, 232] width 129 height 22
checkbox input "true"
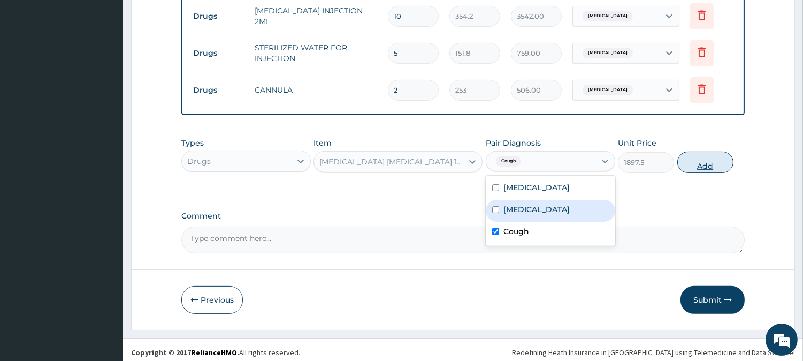
click at [718, 152] on button "Add" at bounding box center [705, 161] width 56 height 21
type input "0"
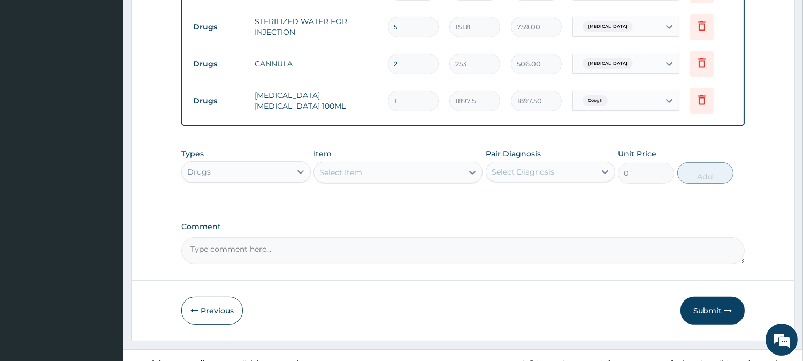
scroll to position [710, 0]
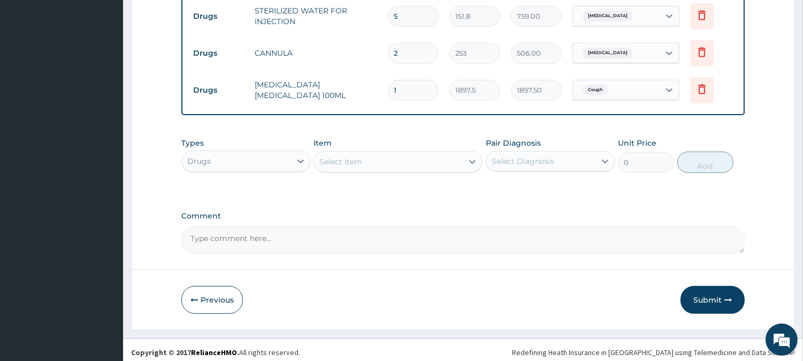
click at [459, 158] on div "Select Item" at bounding box center [388, 161] width 149 height 17
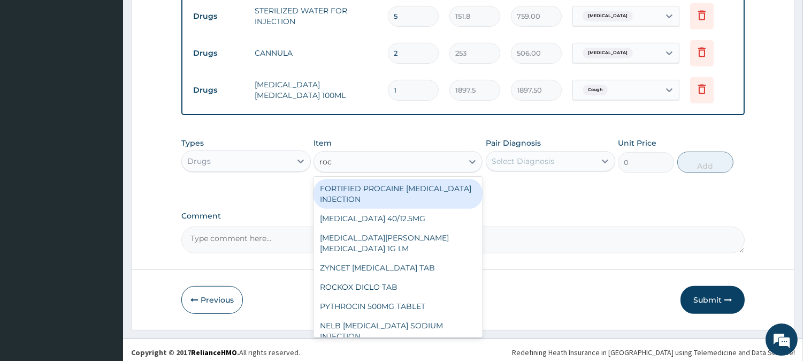
type input "roce"
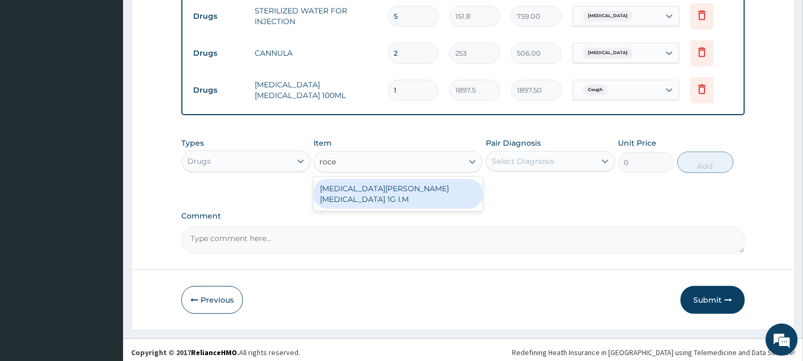
click at [442, 188] on div "ROCEPHIN CEFTRIAXONE 1G I.M" at bounding box center [398, 194] width 169 height 30
type input "8855"
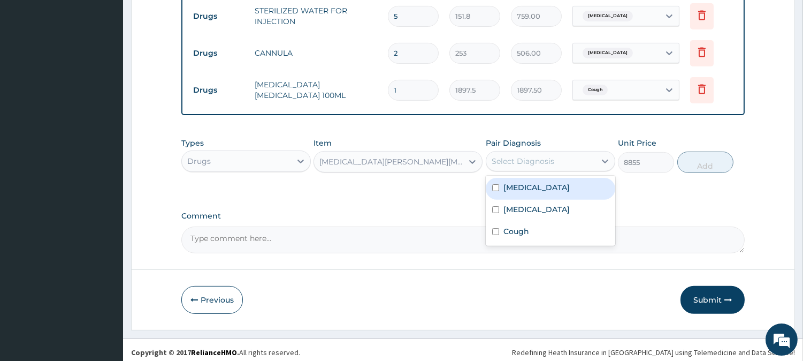
click at [502, 156] on div "Select Diagnosis" at bounding box center [523, 161] width 63 height 11
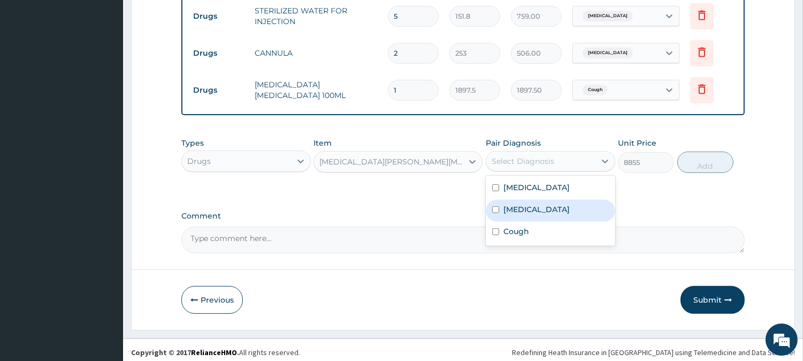
click at [514, 204] on label "Sepsis" at bounding box center [536, 209] width 66 height 11
checkbox input "true"
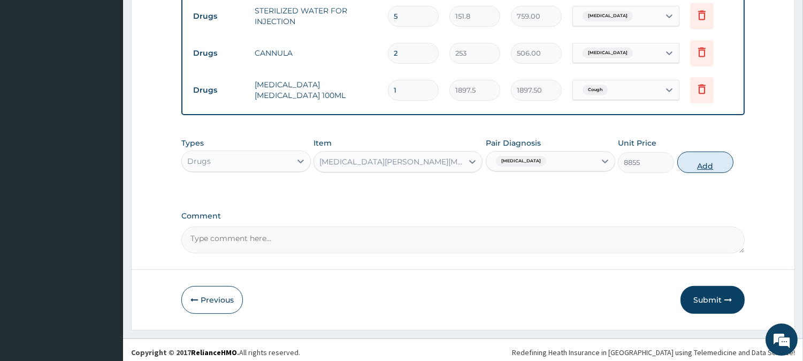
click at [686, 161] on button "Add" at bounding box center [705, 161] width 56 height 21
type input "0"
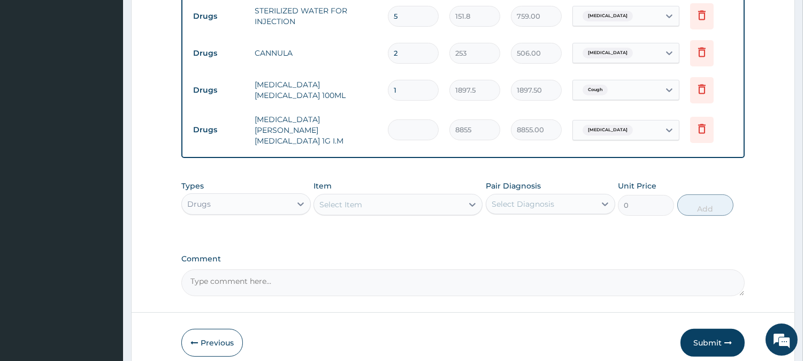
type input "0.00"
type input "5"
type input "44275.00"
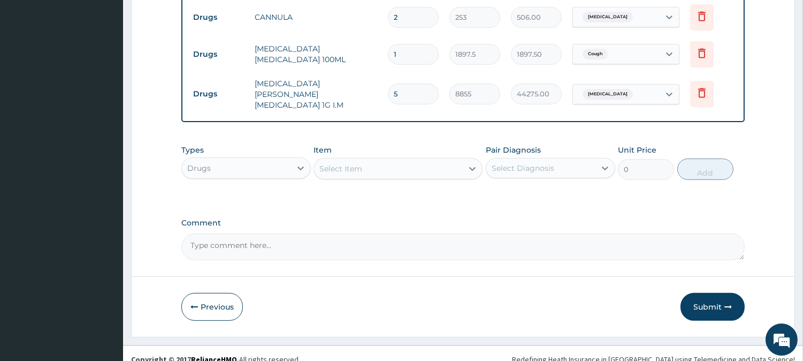
scroll to position [747, 0]
type input "5"
click at [447, 163] on div "Select Item" at bounding box center [388, 166] width 149 height 17
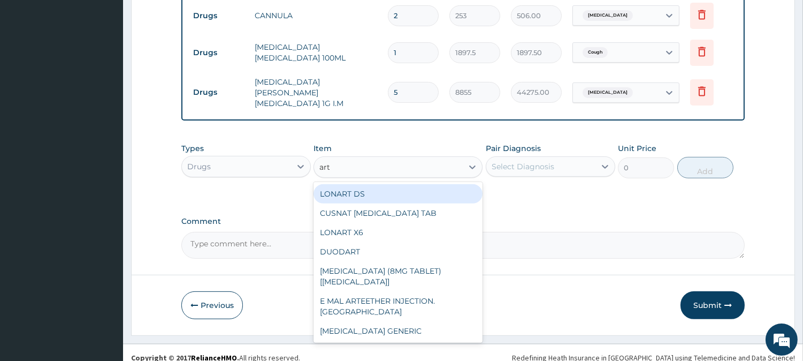
type input "arte"
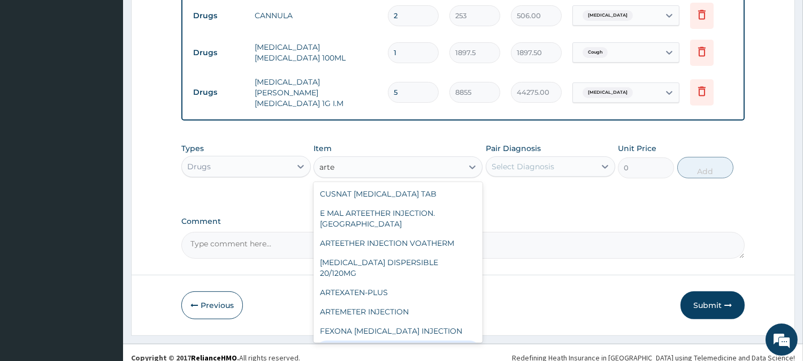
drag, startPoint x: 414, startPoint y: 330, endPoint x: 430, endPoint y: 323, distance: 17.7
click at [414, 340] on div "LEVER ARTESUNATE INJECTION. 120MG" at bounding box center [398, 355] width 169 height 30
type input "2530"
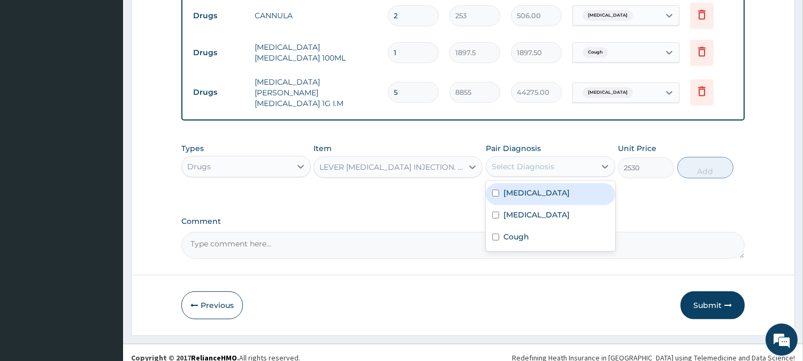
click at [563, 163] on div "Select Diagnosis" at bounding box center [540, 166] width 109 height 17
click at [546, 189] on div "Malaria" at bounding box center [550, 194] width 129 height 22
checkbox input "true"
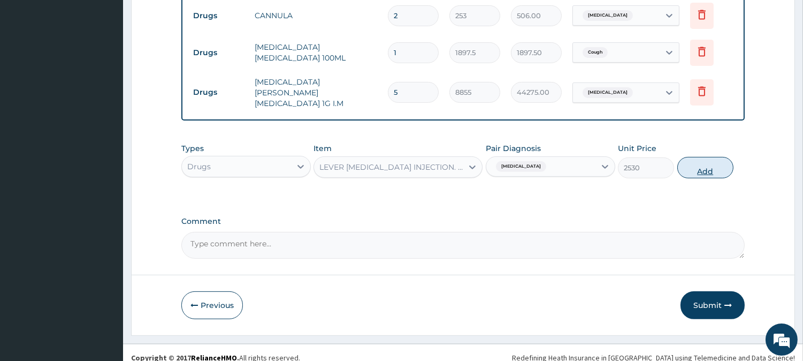
click at [689, 157] on button "Add" at bounding box center [705, 167] width 56 height 21
type input "0"
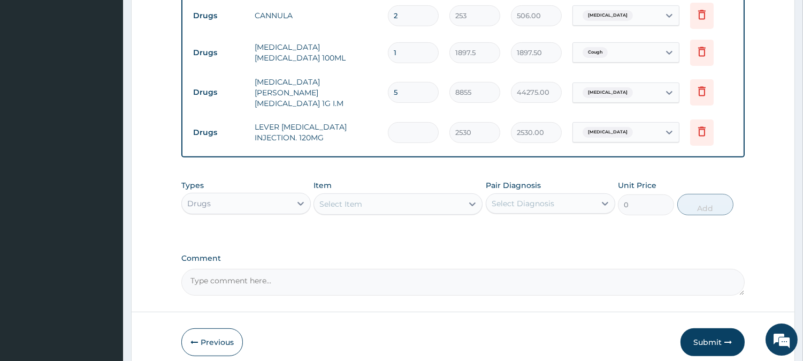
type input "0.00"
type input "5"
type input "12650.00"
type input "5"
drag, startPoint x: 376, startPoint y: 185, endPoint x: 381, endPoint y: 193, distance: 9.2
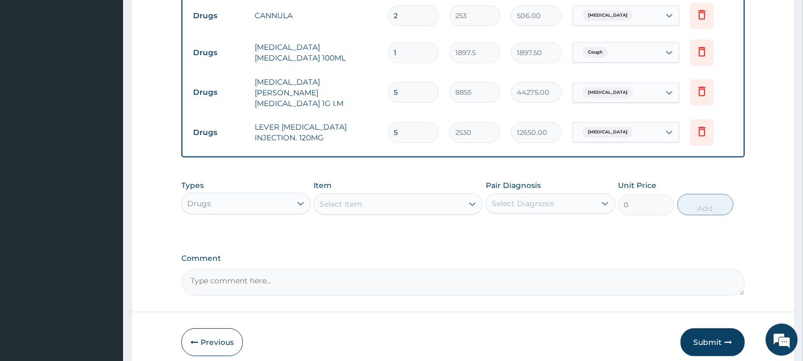
click at [377, 195] on div "Select Item" at bounding box center [388, 203] width 149 height 17
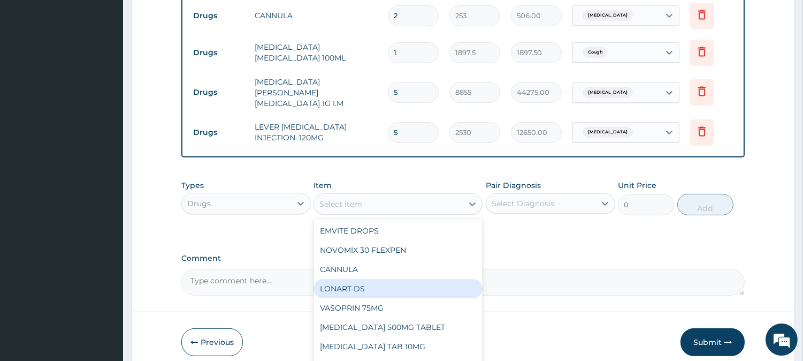
click at [380, 279] on div "LONART DS" at bounding box center [398, 288] width 169 height 19
type input "506"
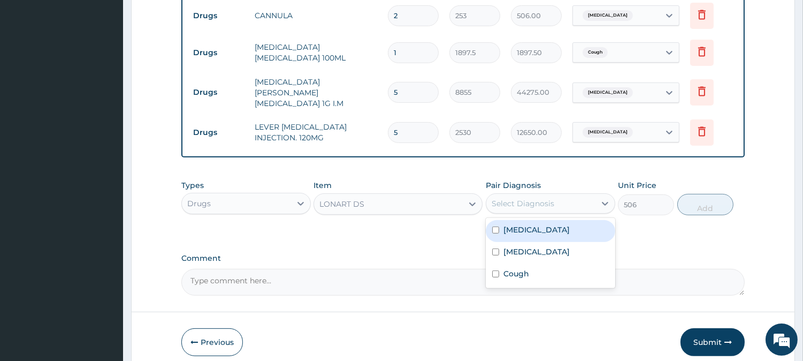
click at [528, 202] on div "Select Diagnosis" at bounding box center [550, 203] width 129 height 20
click at [524, 224] on label "Malaria" at bounding box center [536, 229] width 66 height 11
checkbox input "true"
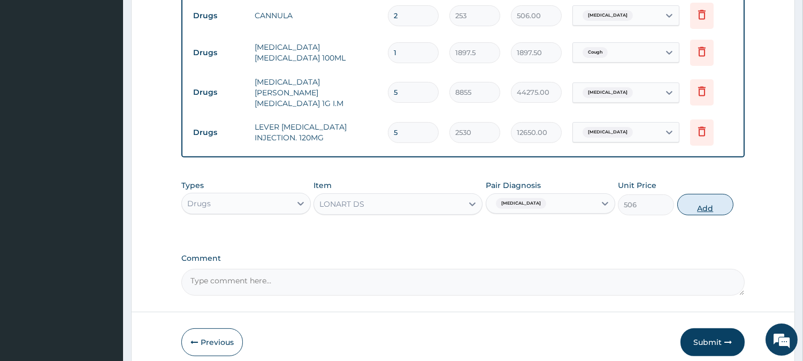
click at [712, 194] on button "Add" at bounding box center [705, 204] width 56 height 21
type input "0"
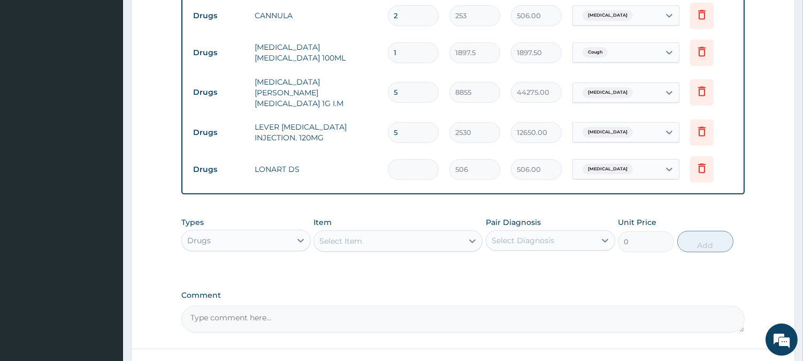
type input "0.00"
type input "6"
type input "3036.00"
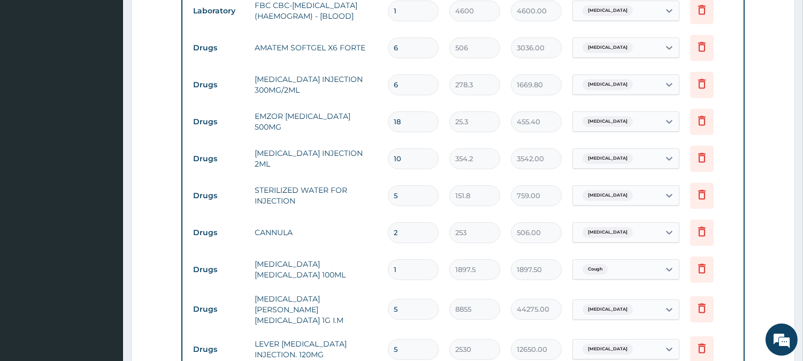
scroll to position [510, 0]
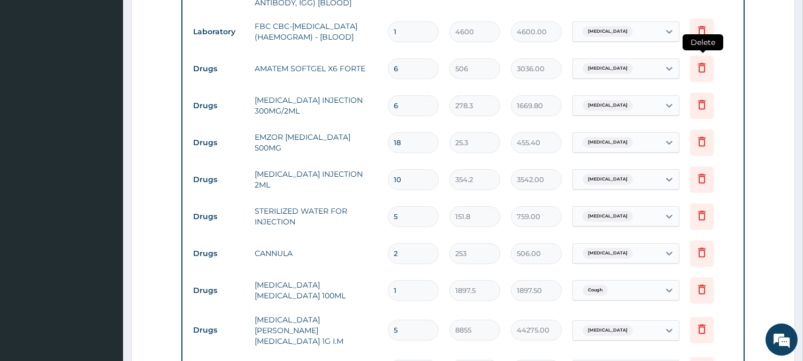
type input "6"
click at [707, 65] on icon at bounding box center [702, 69] width 24 height 26
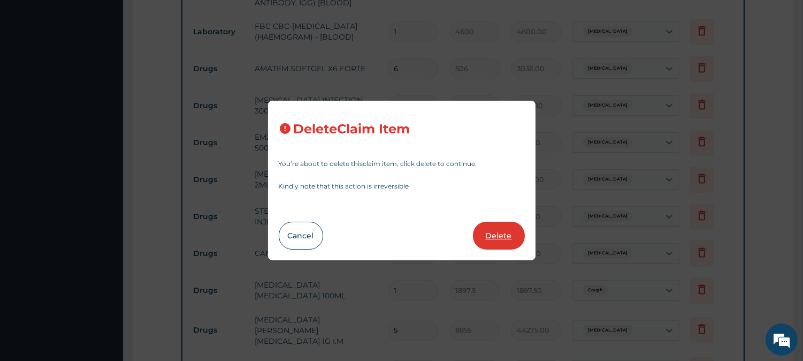
click at [479, 237] on button "Delete" at bounding box center [499, 235] width 52 height 28
type input "278.3"
type input "1669.80"
type input "18"
type input "25.3"
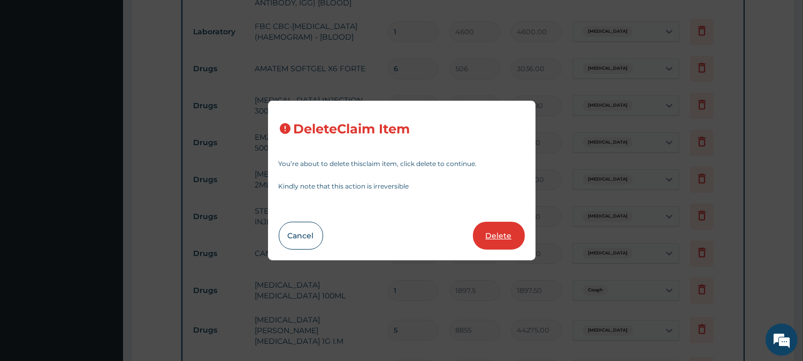
type input "455.40"
type input "10"
type input "354.2"
type input "3542.00"
type input "5"
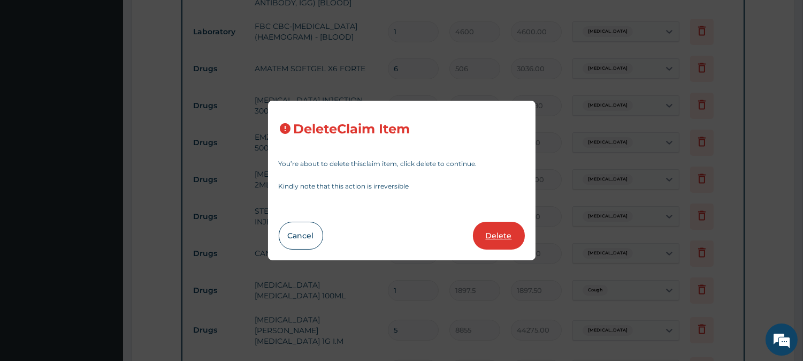
type input "151.8"
type input "759.00"
type input "2"
type input "253"
type input "506.00"
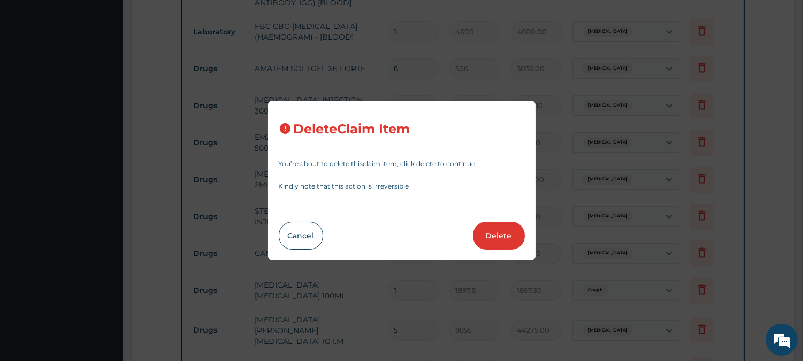
type input "1"
type input "1897.5"
type input "1897.50"
type input "5"
type input "8855"
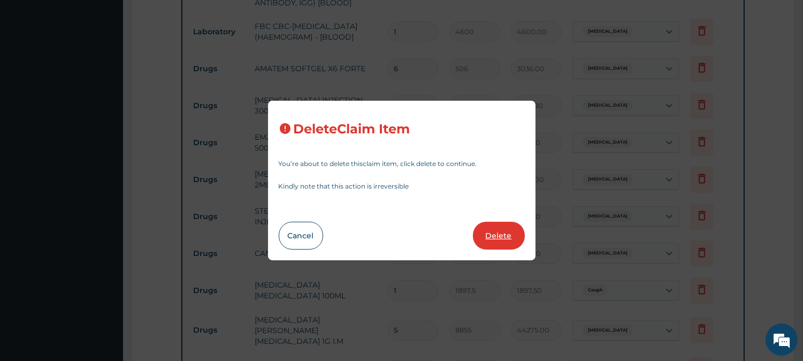
type input "44275.00"
type input "2530"
type input "12650.00"
type input "6"
type input "506"
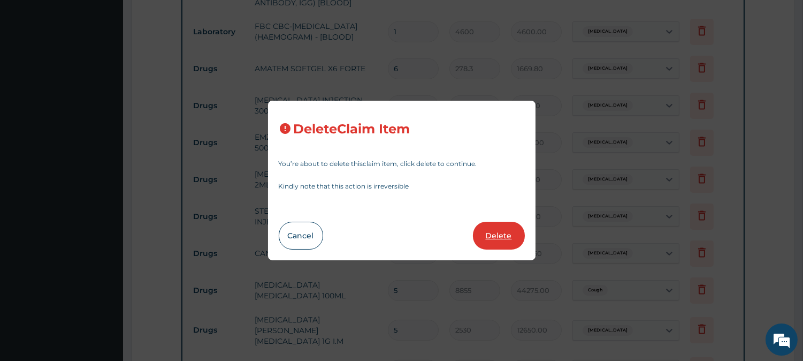
type input "3036.00"
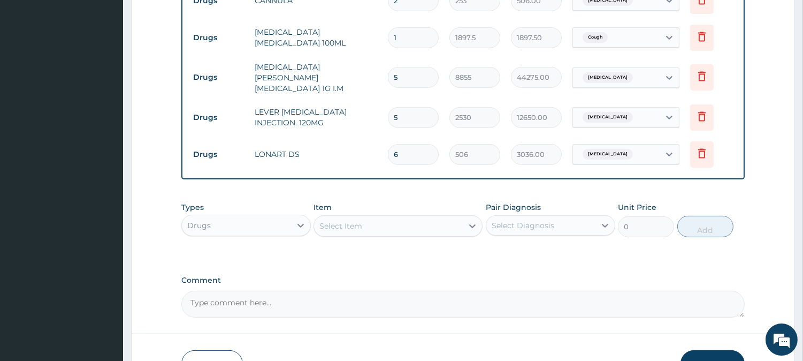
scroll to position [785, 0]
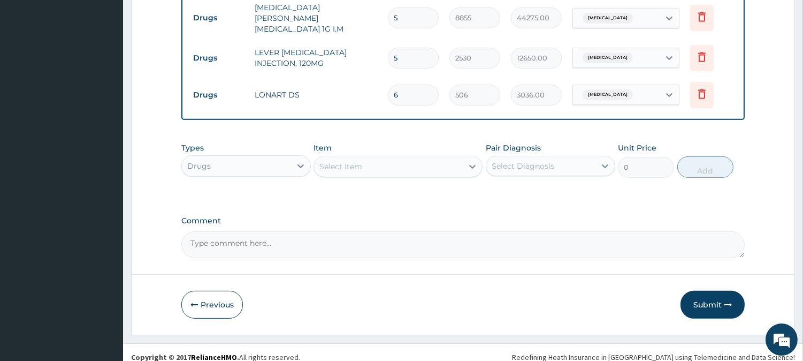
click at [407, 158] on div "Select Item" at bounding box center [388, 166] width 149 height 17
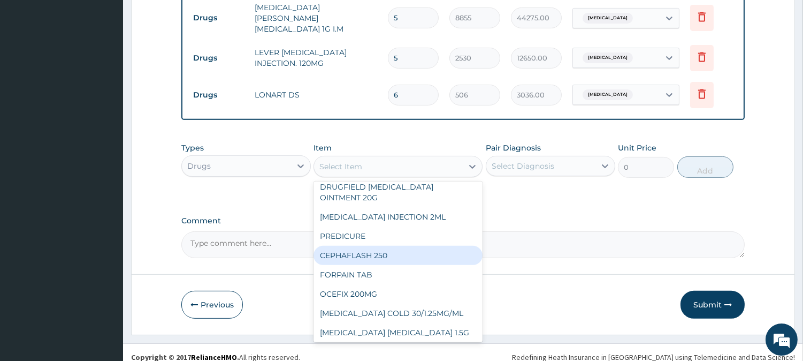
scroll to position [475, 0]
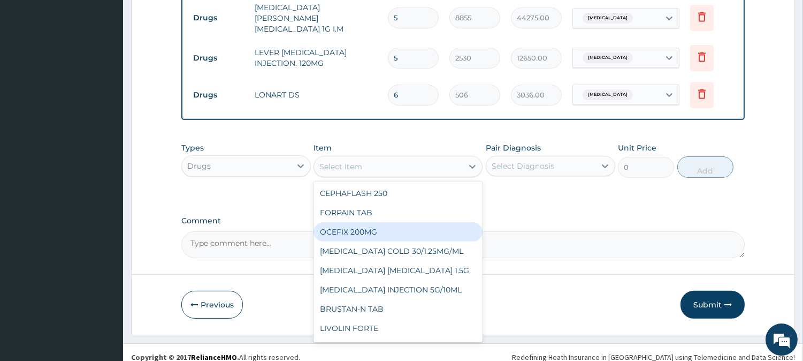
click at [391, 236] on div "OCEFIX 200MG" at bounding box center [398, 231] width 169 height 19
type input "379.5"
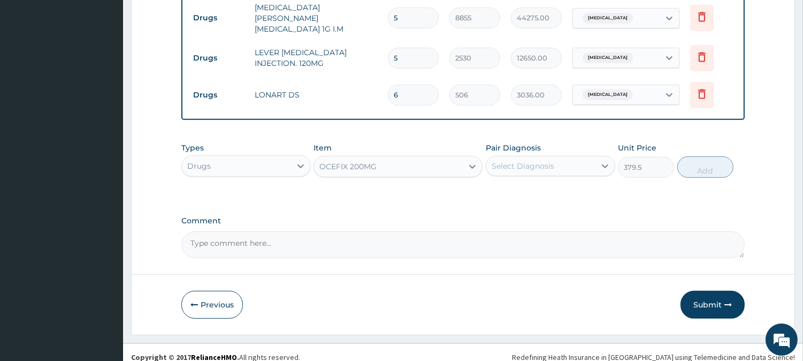
click at [533, 161] on div "Select Diagnosis" at bounding box center [523, 166] width 63 height 11
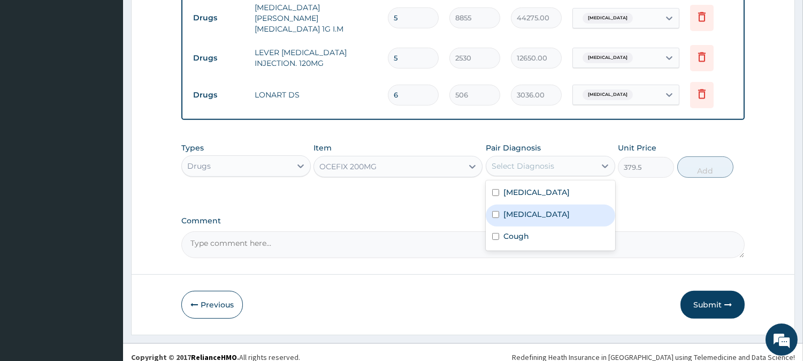
click at [525, 210] on div "Sepsis" at bounding box center [550, 215] width 129 height 22
checkbox input "true"
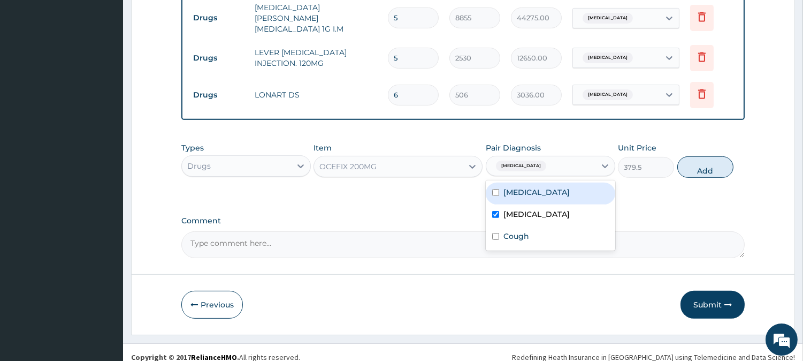
drag, startPoint x: 789, startPoint y: 163, endPoint x: 767, endPoint y: 159, distance: 22.3
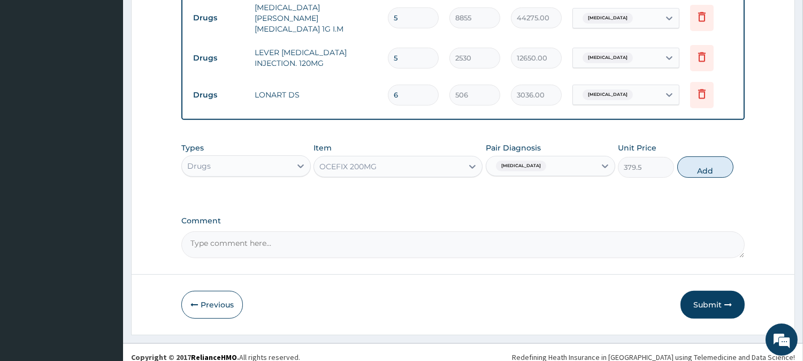
drag, startPoint x: 705, startPoint y: 149, endPoint x: 700, endPoint y: 151, distance: 5.8
click at [703, 156] on button "Add" at bounding box center [705, 166] width 56 height 21
type input "0"
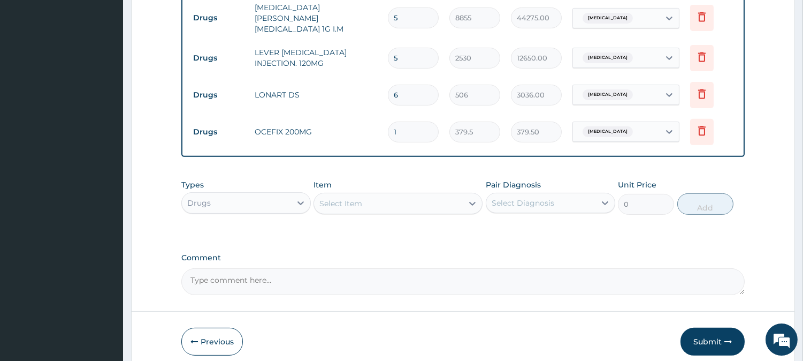
type input "18"
type input "6831.00"
type input "18"
click at [408, 195] on div "Select Item" at bounding box center [388, 203] width 149 height 17
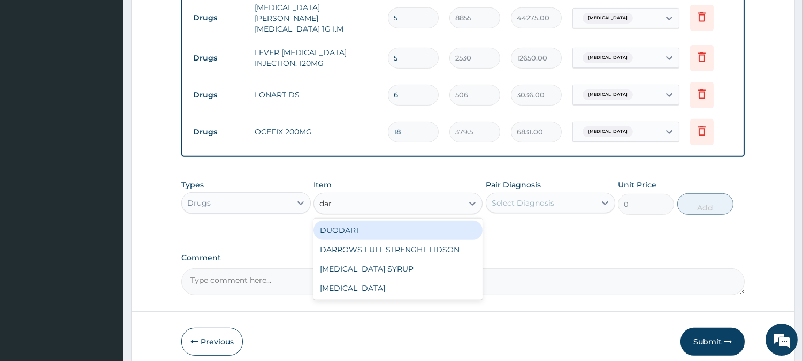
type input "darr"
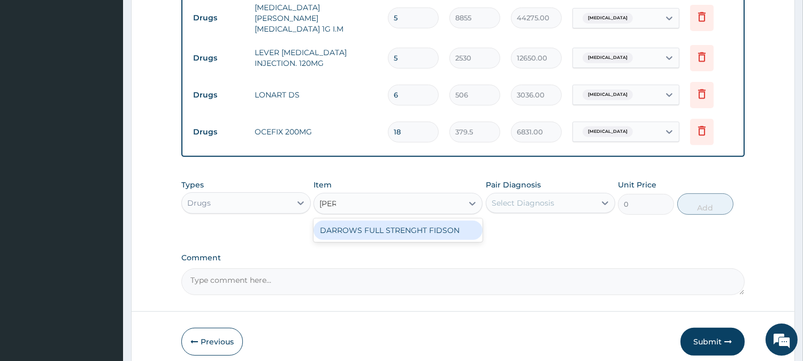
click at [404, 220] on div "DARROWS FULL STRENGHT FIDSON" at bounding box center [398, 229] width 169 height 19
type input "1897.5"
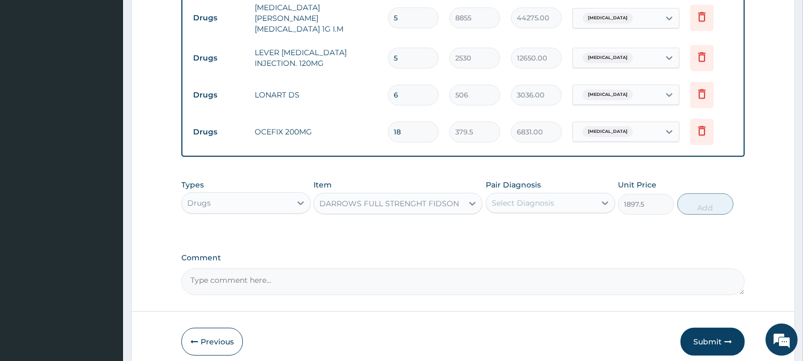
click at [543, 197] on div "Select Diagnosis" at bounding box center [523, 202] width 63 height 11
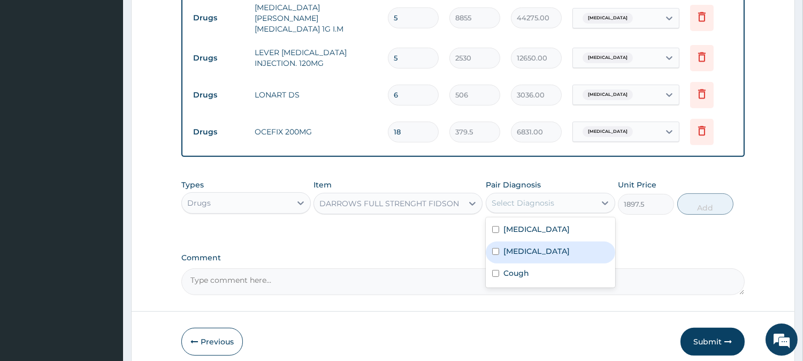
drag, startPoint x: 534, startPoint y: 239, endPoint x: 617, endPoint y: 206, distance: 89.8
click at [536, 241] on div "Sepsis" at bounding box center [550, 252] width 129 height 22
checkbox input "true"
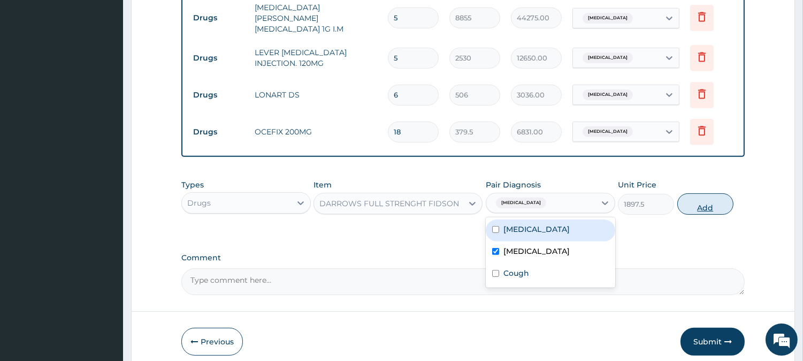
click at [685, 195] on button "Add" at bounding box center [705, 203] width 56 height 21
type input "0"
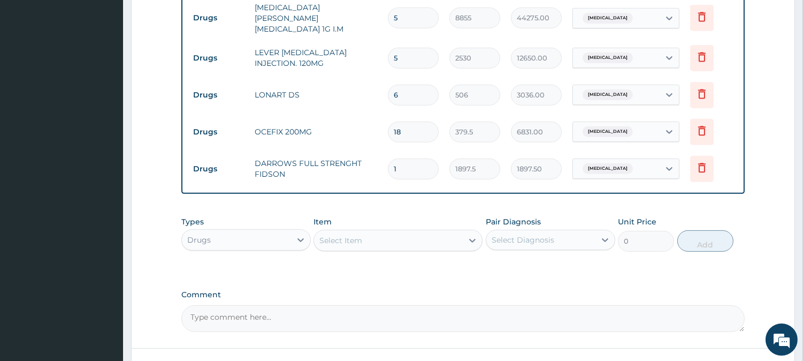
type input "0.00"
type input "4"
type input "7590.00"
type input "4"
click at [386, 236] on div "Select Item" at bounding box center [388, 240] width 149 height 17
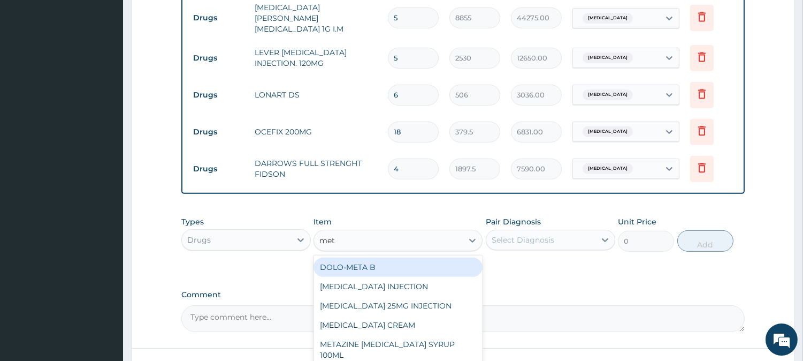
type input "metr"
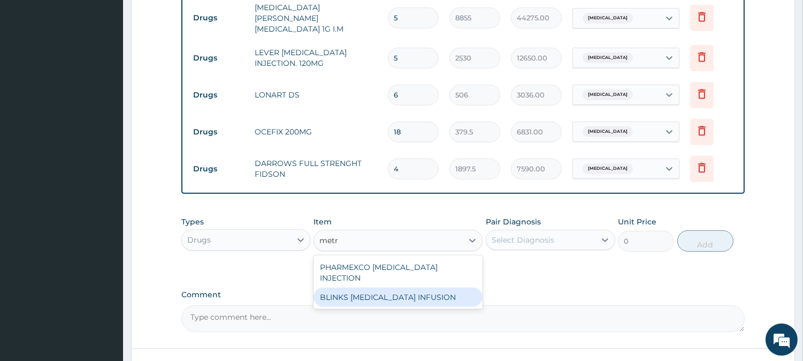
drag, startPoint x: 376, startPoint y: 271, endPoint x: 412, endPoint y: 258, distance: 38.6
click at [377, 287] on div "BLINKS METRONIDAZOLE INFUSION" at bounding box center [398, 296] width 169 height 19
type input "759"
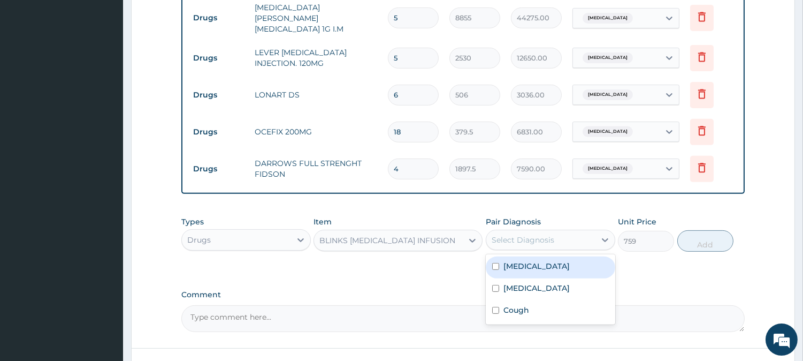
drag, startPoint x: 503, startPoint y: 231, endPoint x: 518, endPoint y: 255, distance: 28.4
click at [506, 239] on div "Select Diagnosis" at bounding box center [540, 239] width 109 height 17
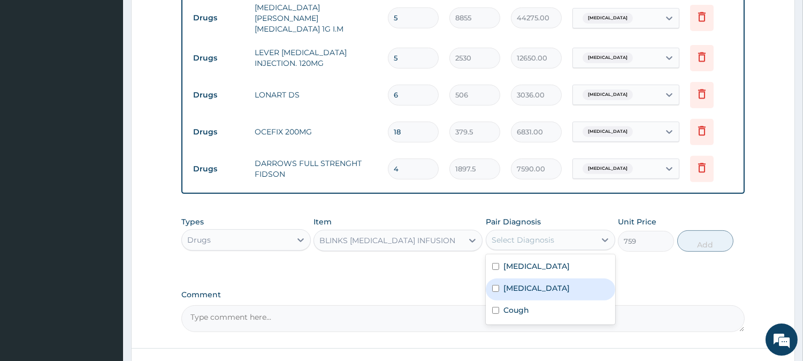
click at [516, 282] on label "Sepsis" at bounding box center [536, 287] width 66 height 11
checkbox input "true"
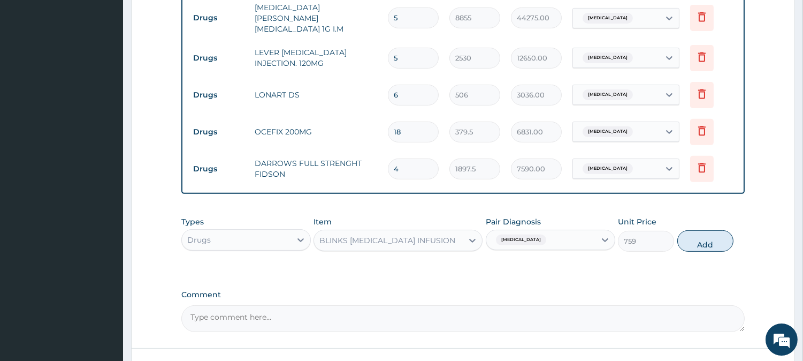
drag, startPoint x: 710, startPoint y: 233, endPoint x: 705, endPoint y: 228, distance: 6.9
click at [707, 232] on button "Add" at bounding box center [705, 240] width 56 height 21
type input "0"
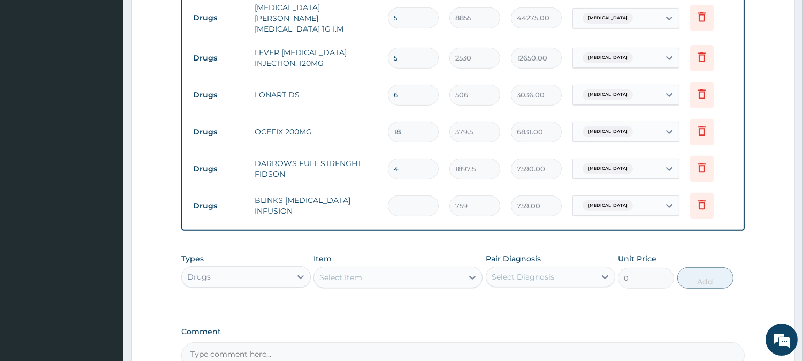
type input "0.00"
type input "4"
type input "3036.00"
type input "0.00"
type input "3"
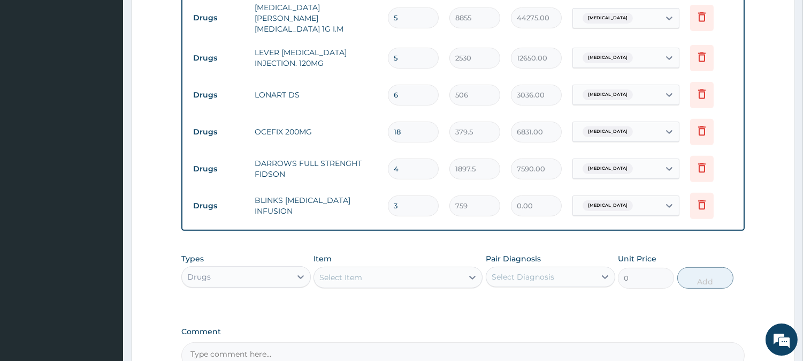
type input "2277.00"
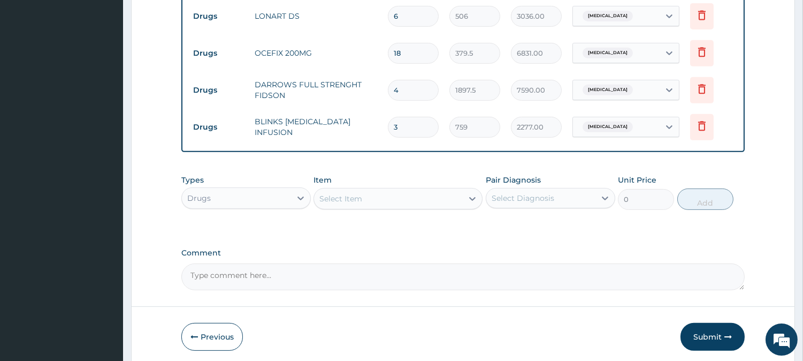
scroll to position [896, 0]
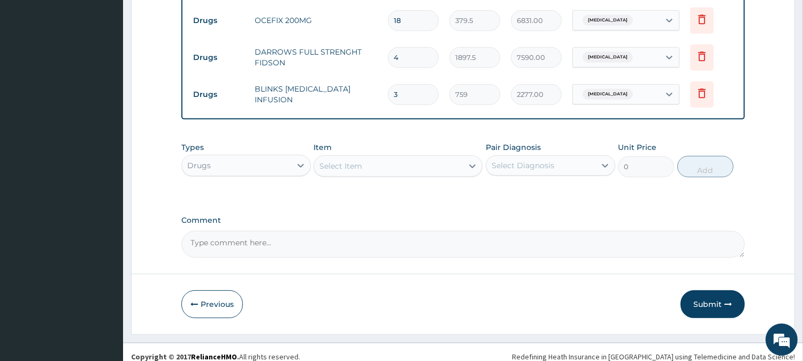
type input "3"
click at [698, 290] on button "Submit" at bounding box center [713, 304] width 64 height 28
